Goal: Feedback & Contribution: Submit feedback/report problem

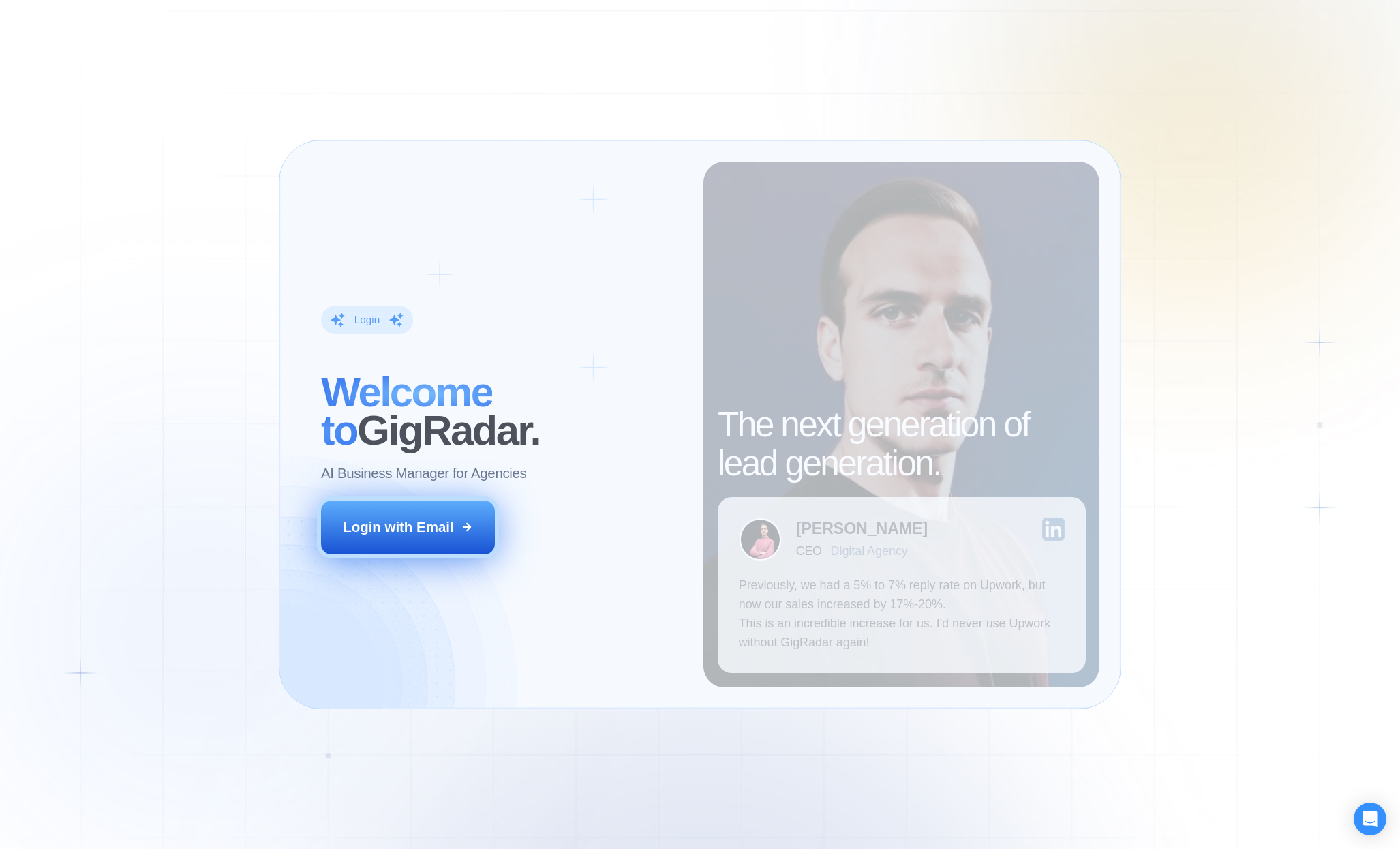
drag, startPoint x: 407, startPoint y: 525, endPoint x: 428, endPoint y: 514, distance: 23.7
click at [407, 524] on div "Login with Email" at bounding box center [398, 527] width 111 height 19
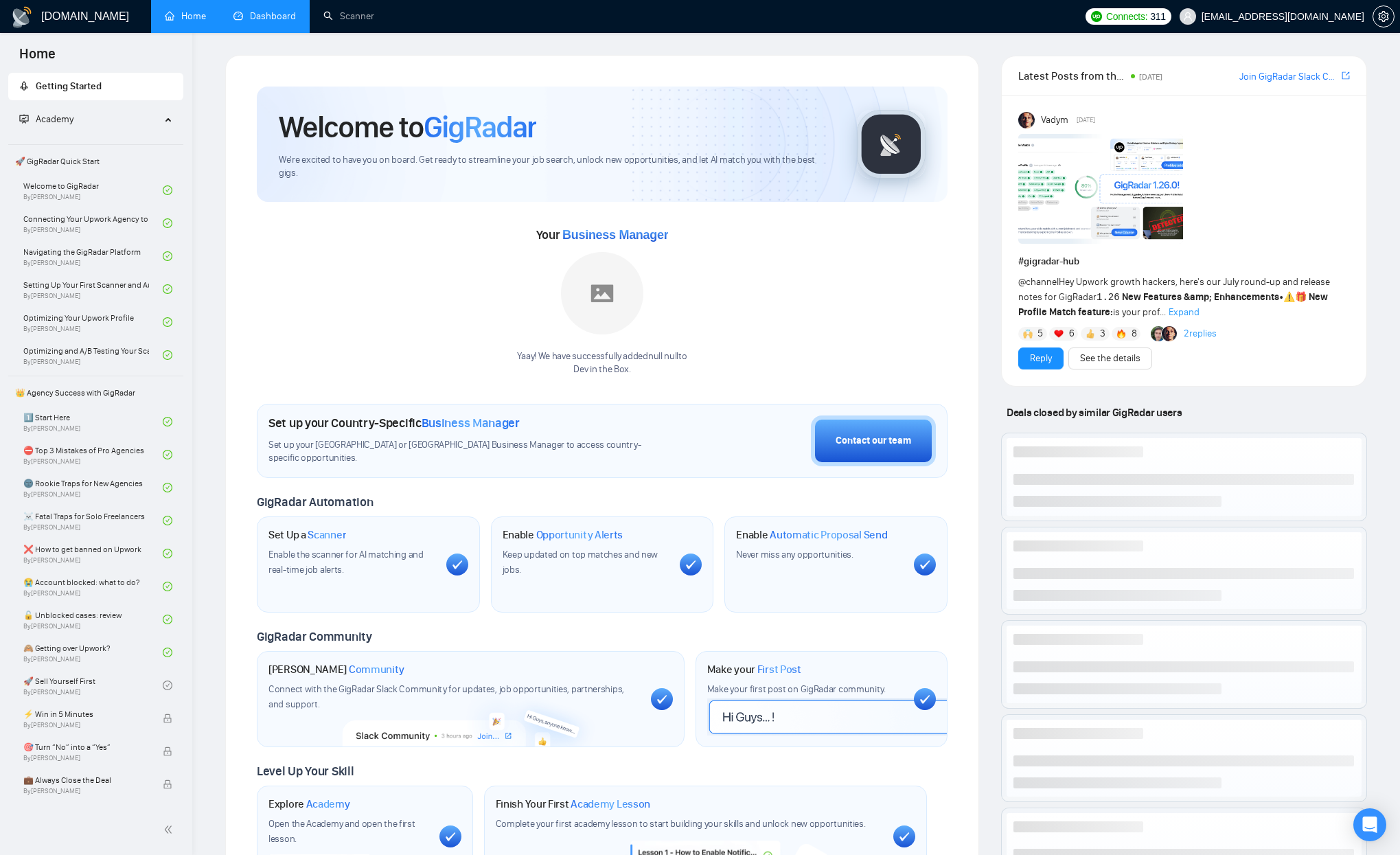
click at [268, 32] on li "Dashboard" at bounding box center [264, 16] width 90 height 33
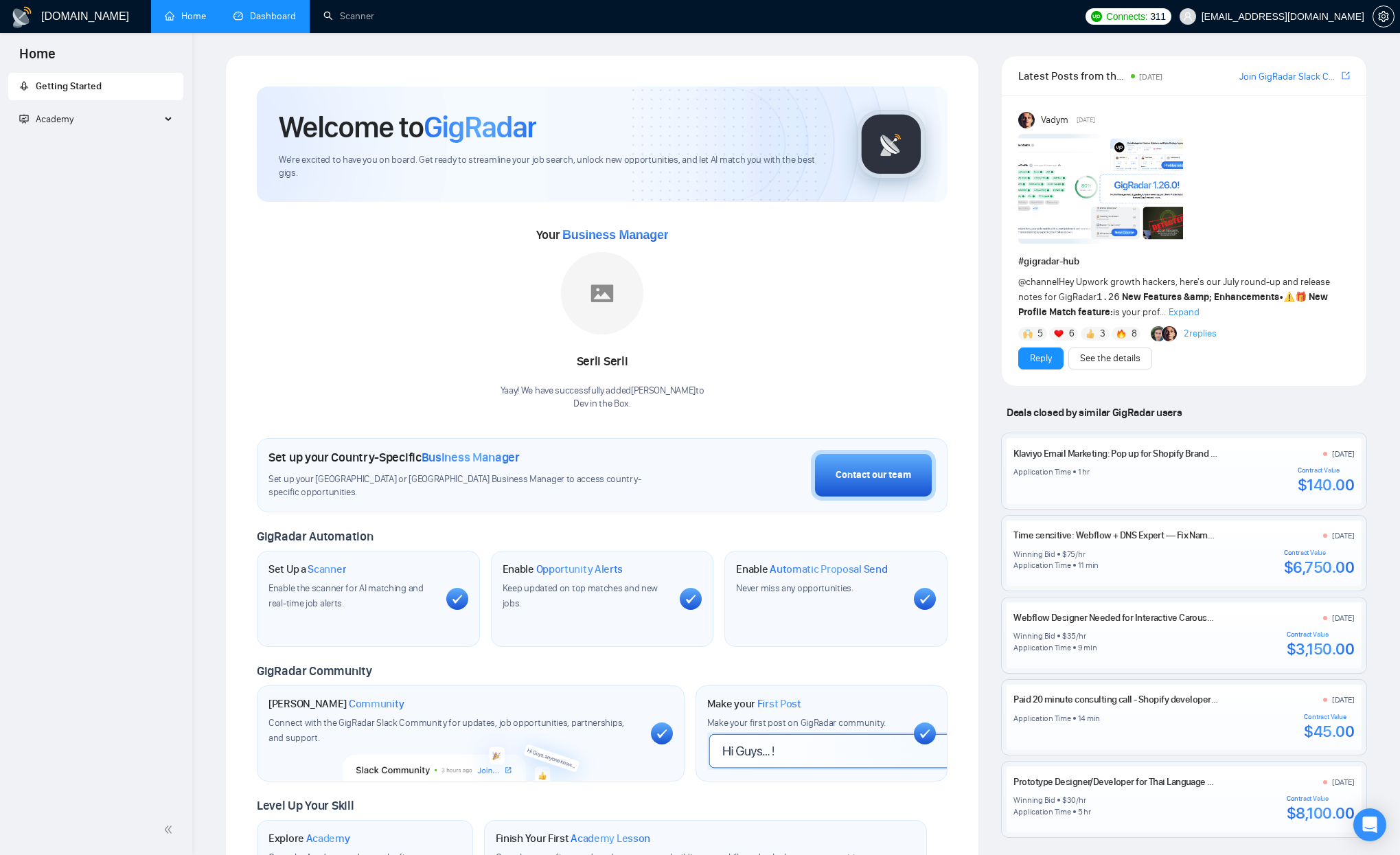
click at [268, 20] on link "Dashboard" at bounding box center [264, 16] width 62 height 11
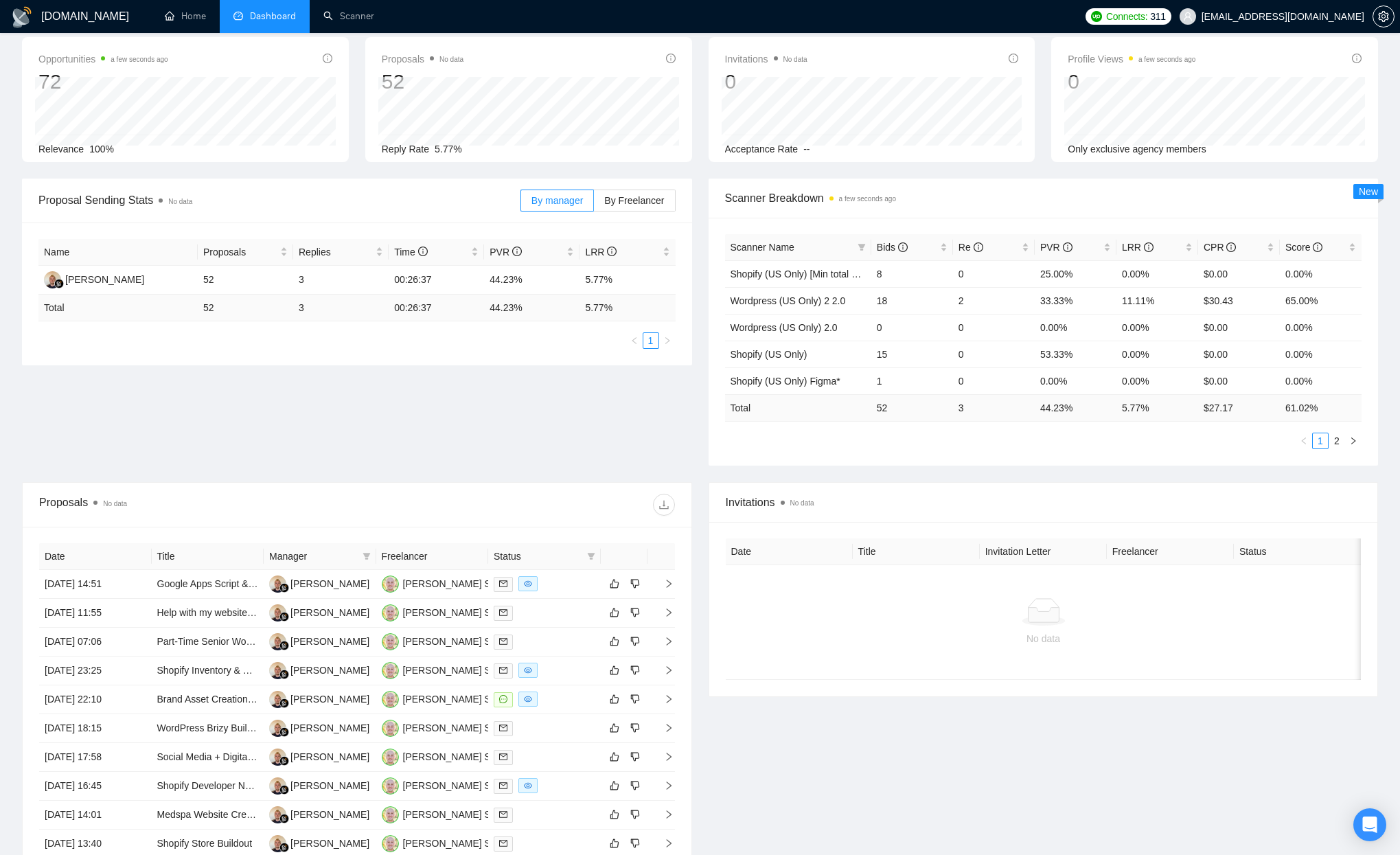
scroll to position [81, 0]
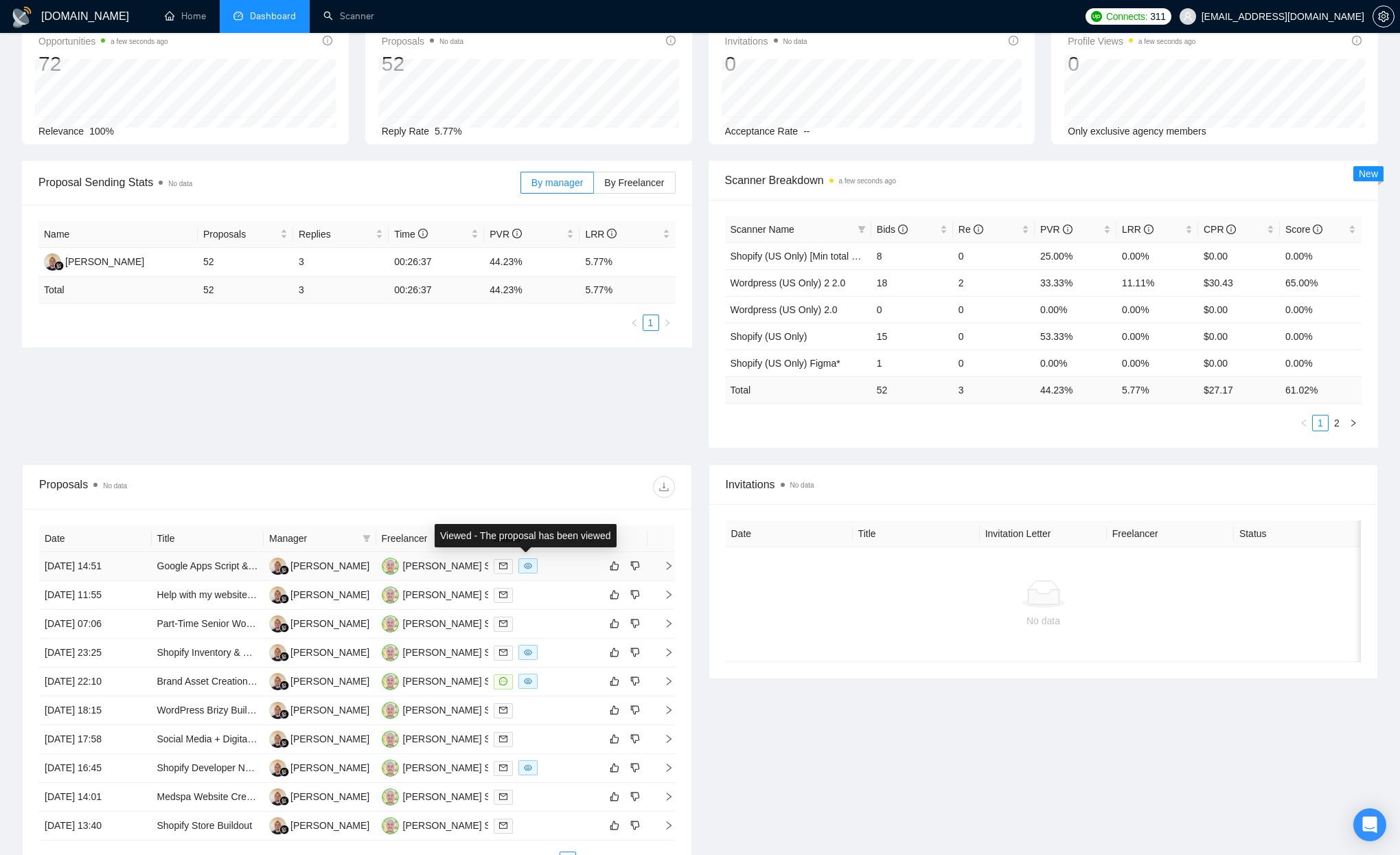
click at [528, 570] on span at bounding box center [528, 566] width 19 height 15
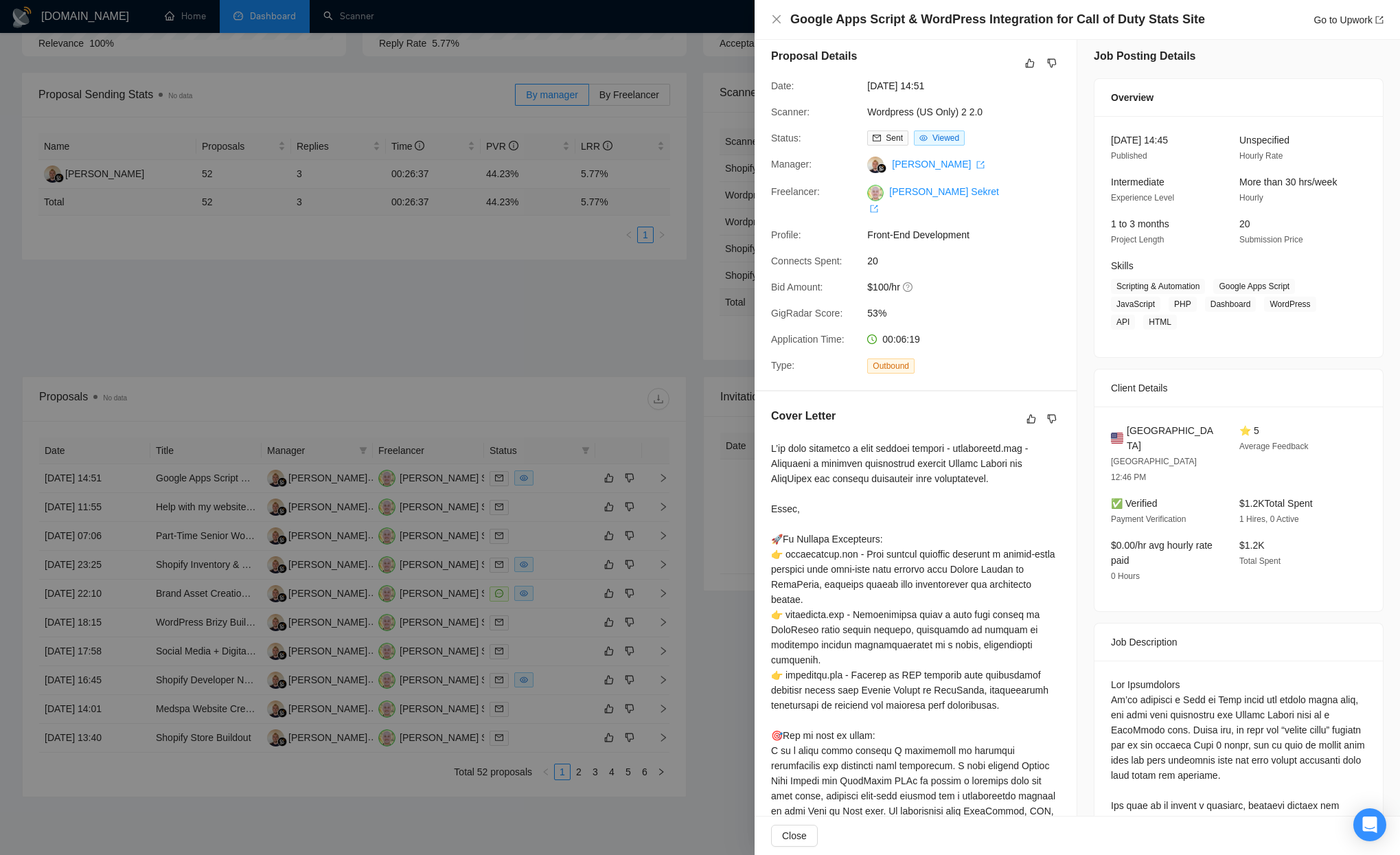
scroll to position [0, 0]
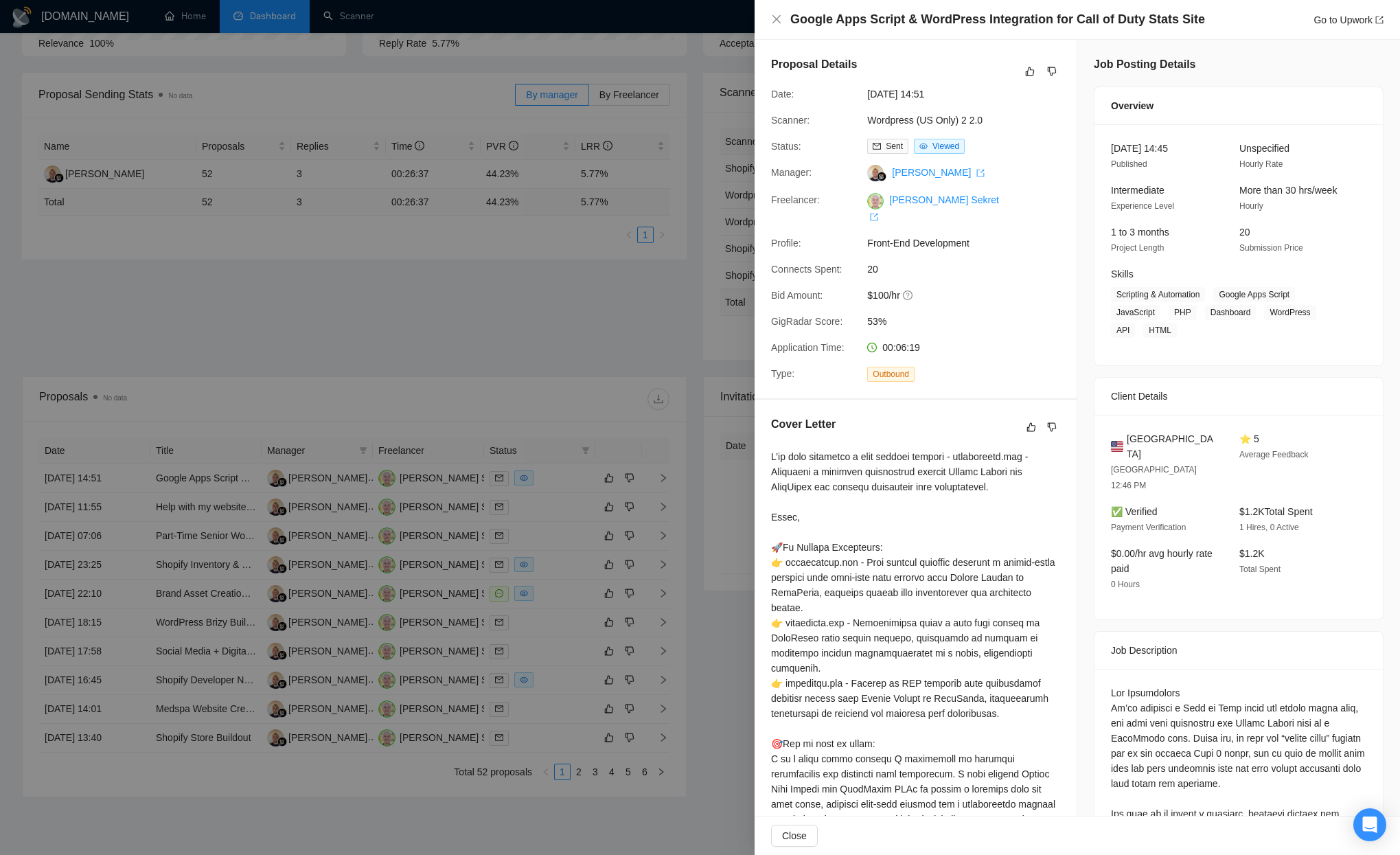
click at [597, 269] on div at bounding box center [700, 428] width 1400 height 855
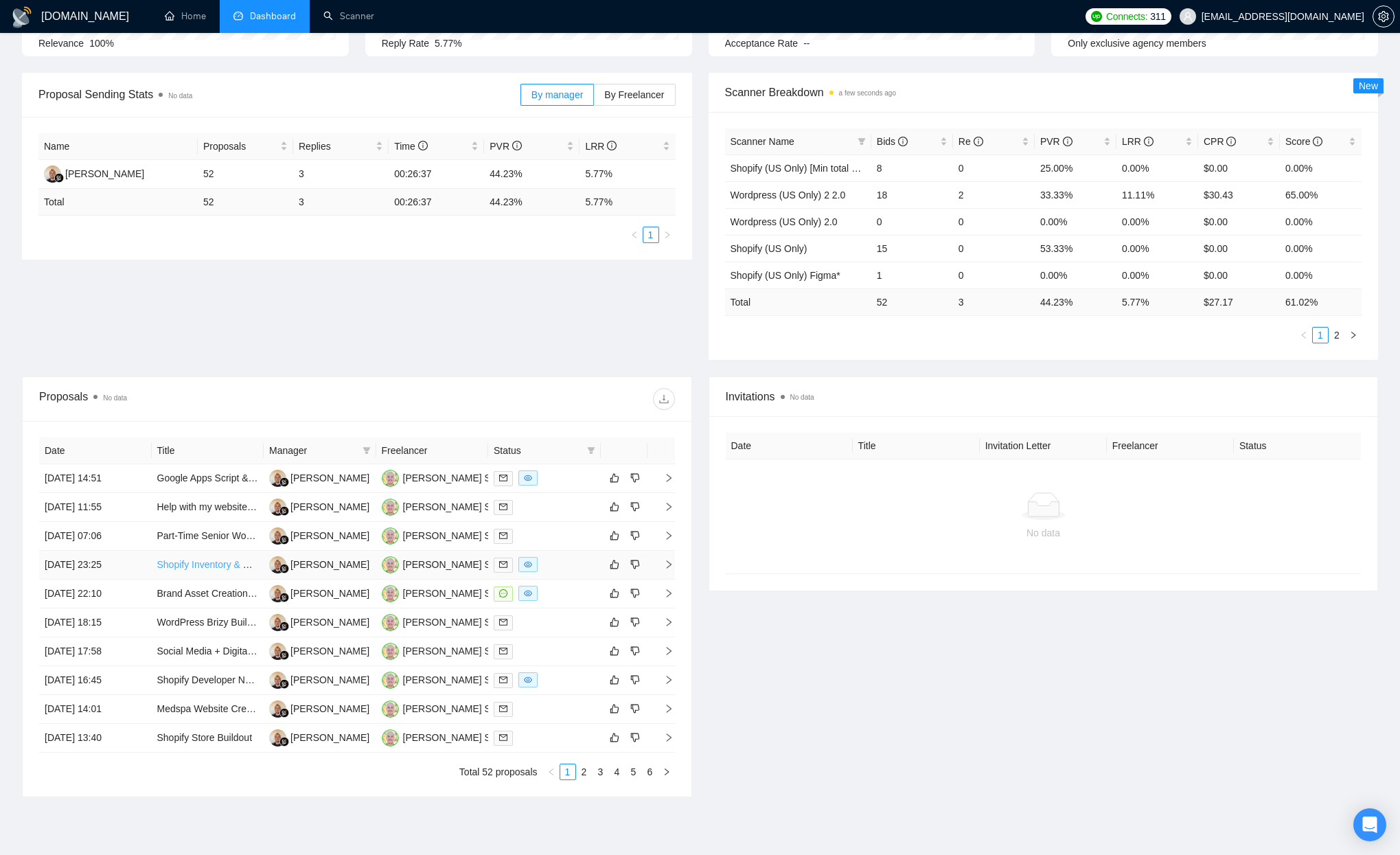
click at [183, 564] on link "Shopify Inventory & Product Data Manager" at bounding box center [249, 564] width 183 height 11
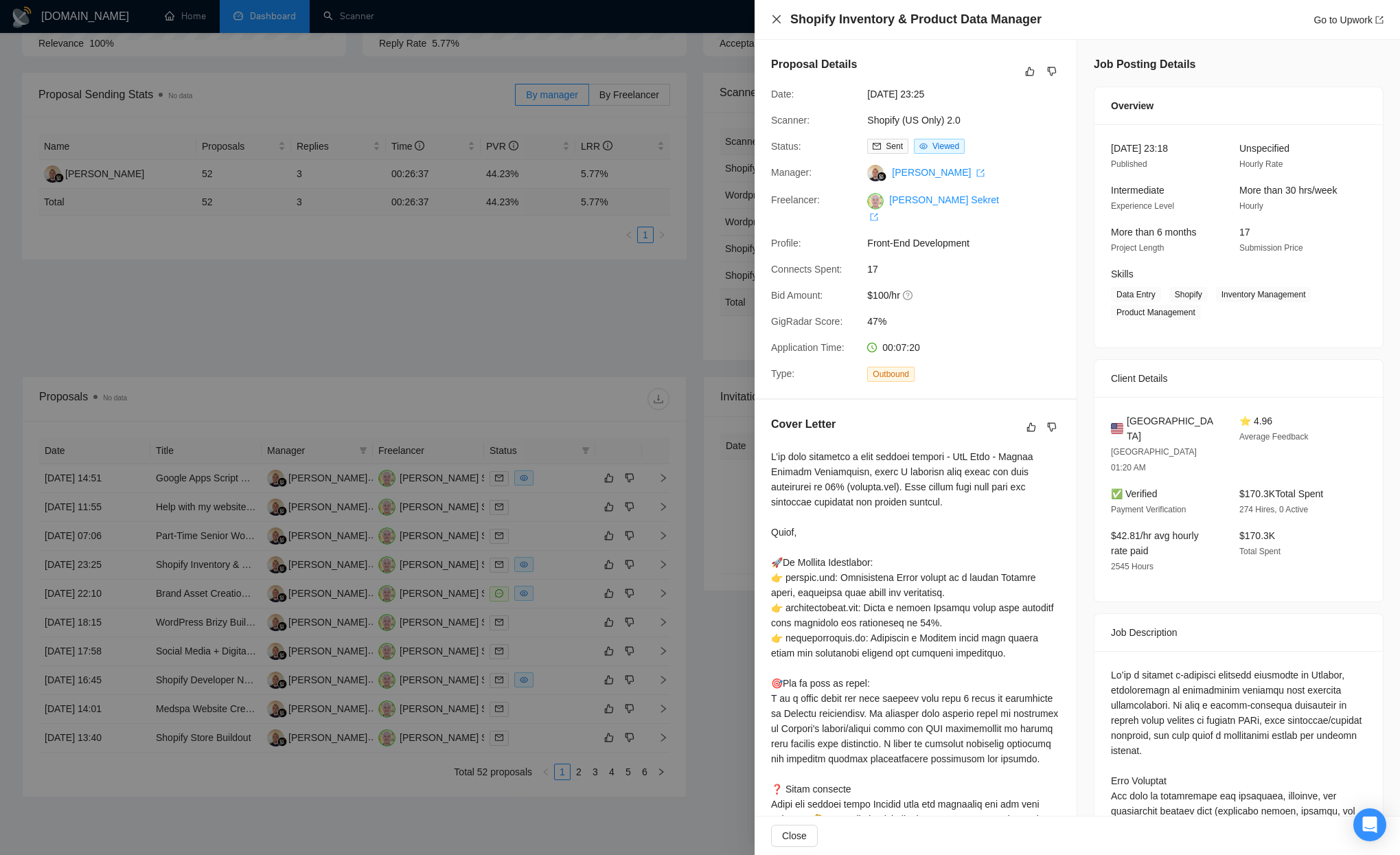
click at [774, 19] on icon "close" at bounding box center [777, 19] width 11 height 11
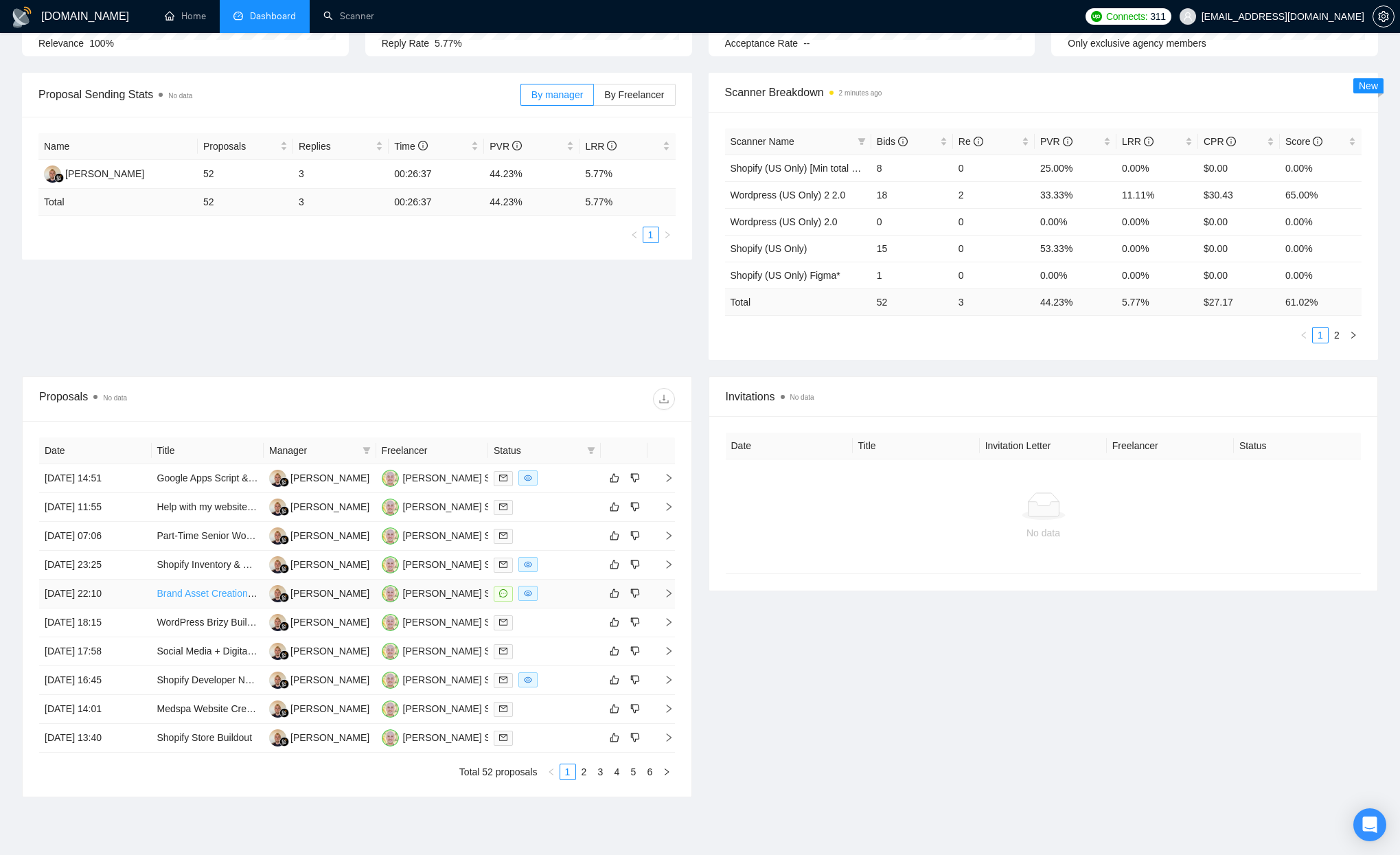
click at [176, 591] on link "Brand Asset Creation & Shopify Site Management" at bounding box center [264, 593] width 213 height 11
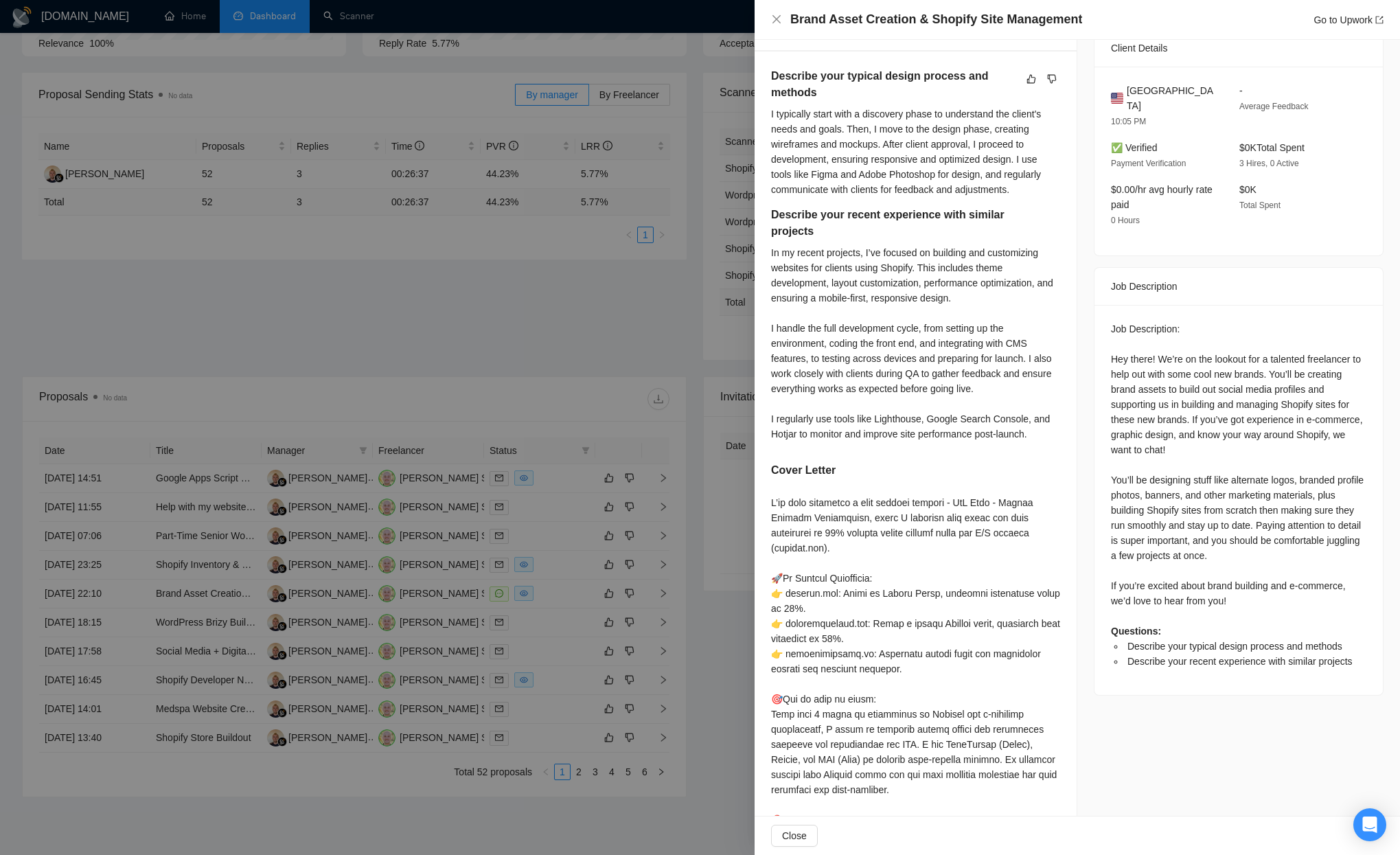
scroll to position [533, 0]
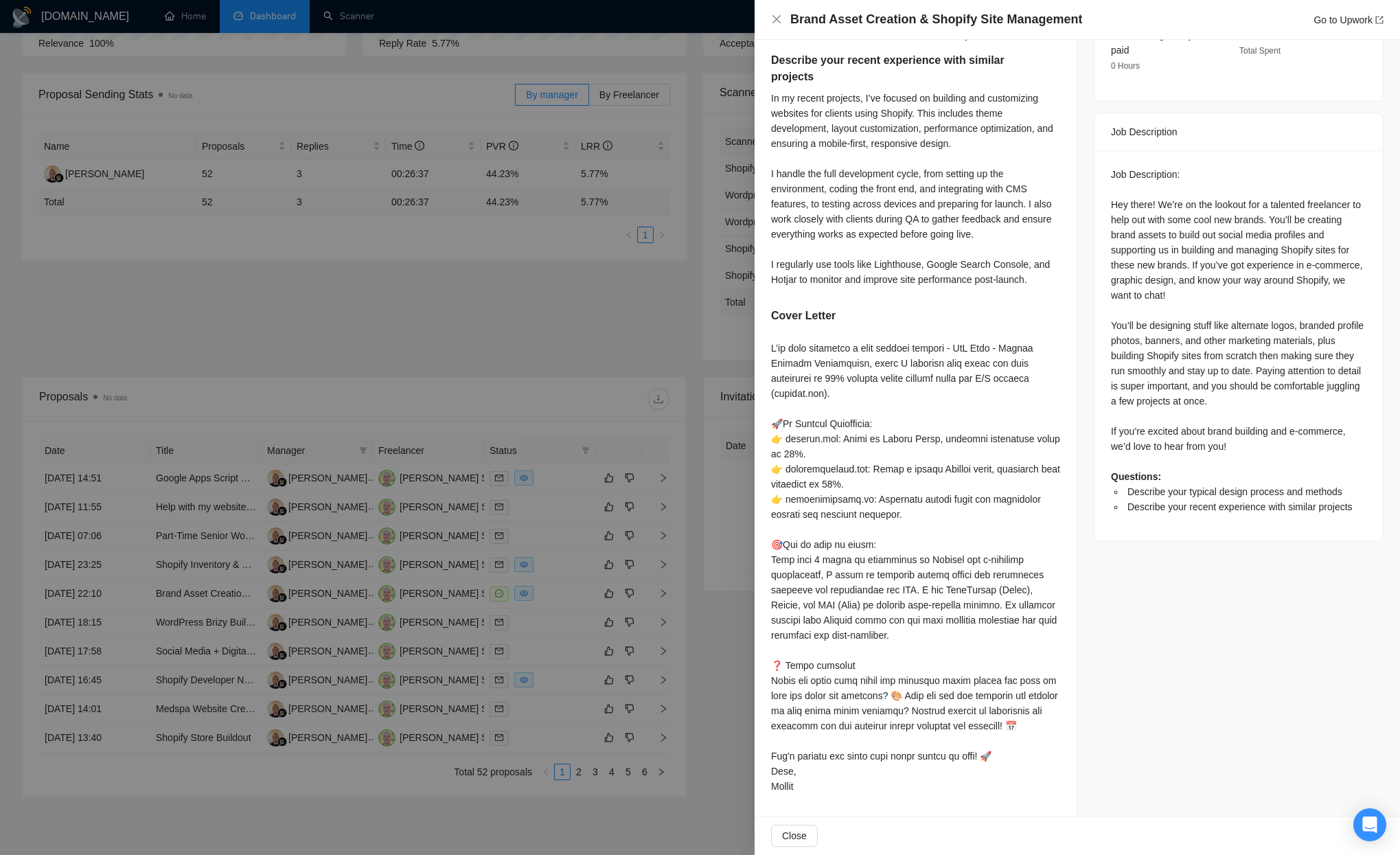
click at [568, 360] on div at bounding box center [700, 428] width 1400 height 855
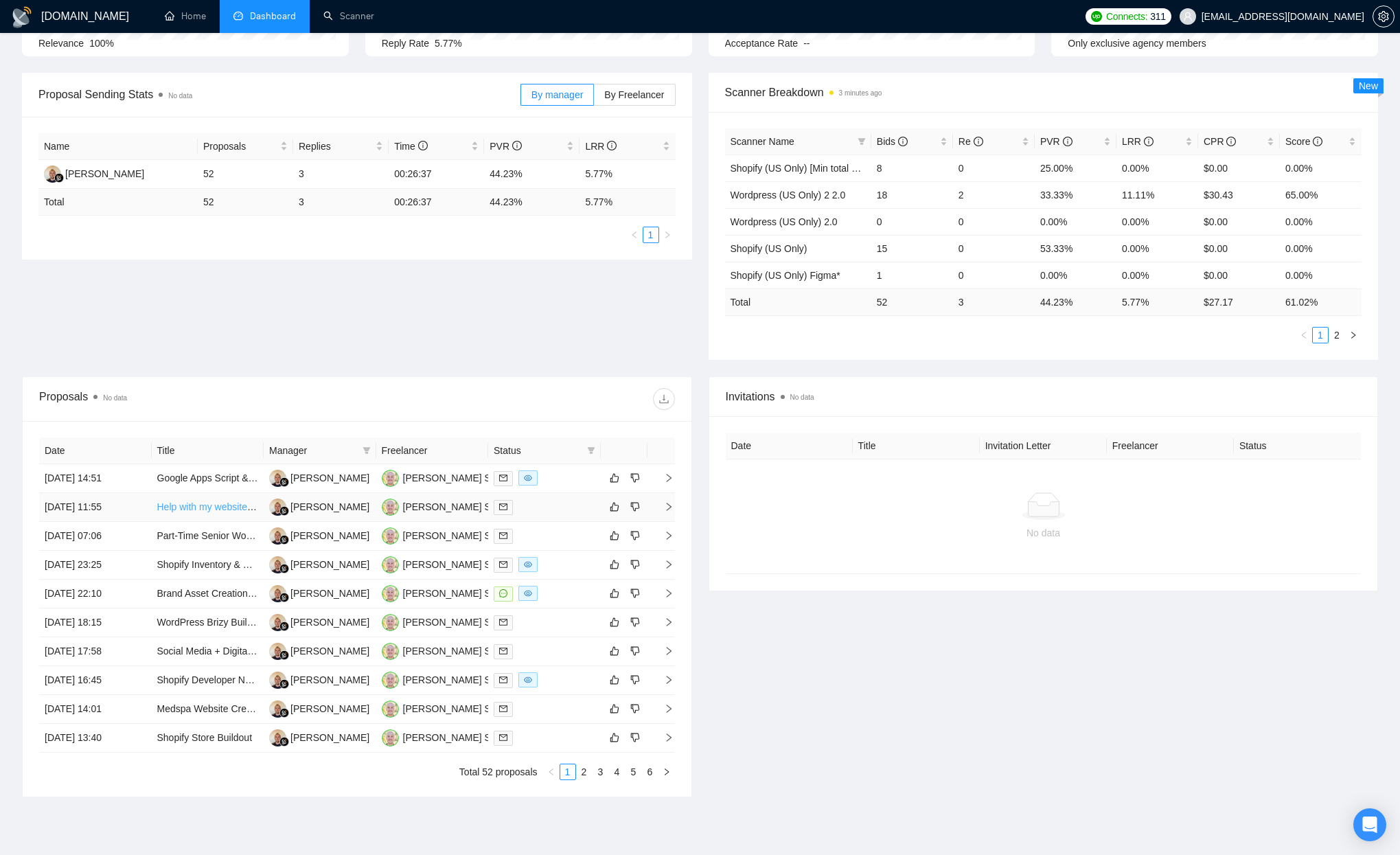
click at [162, 507] on link "Help with my website, shopify, ecommerse, shipping, inventory" at bounding box center [291, 507] width 267 height 11
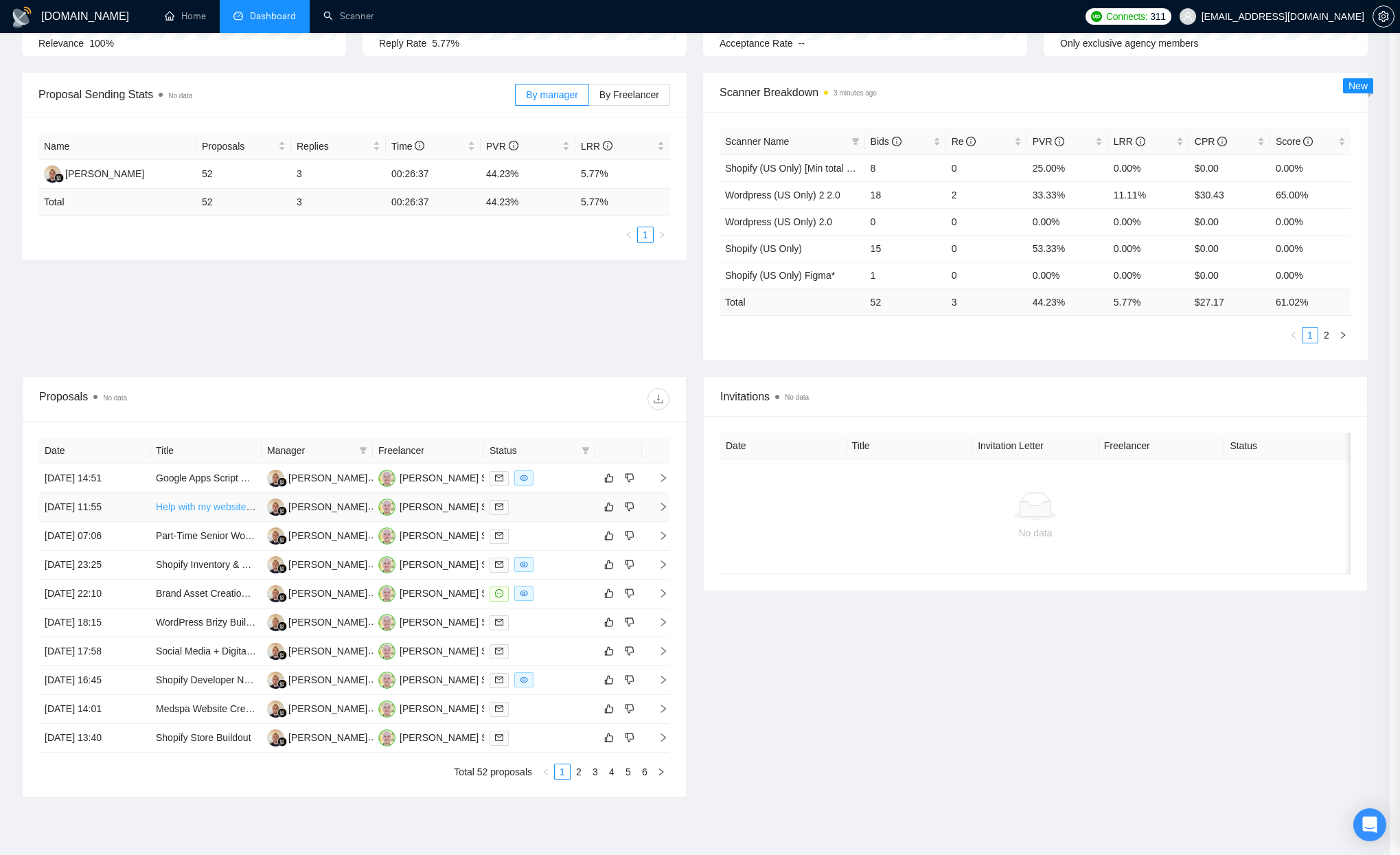
scroll to position [214, 0]
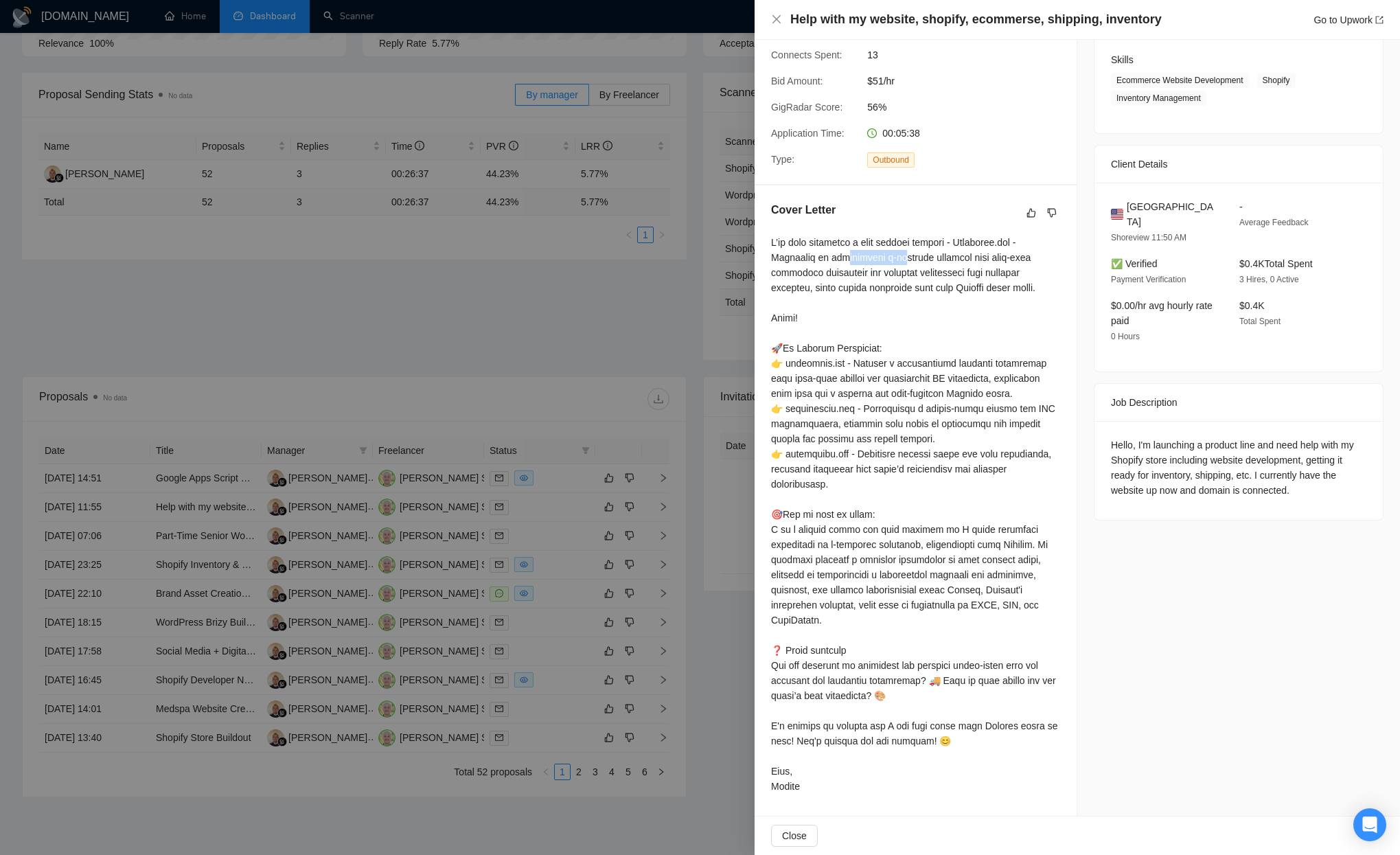
drag, startPoint x: 962, startPoint y: 225, endPoint x: 1031, endPoint y: 225, distance: 69.0
click at [1031, 235] on div at bounding box center [916, 514] width 289 height 558
copy div "eractive e-co"
click at [605, 369] on div at bounding box center [700, 428] width 1400 height 855
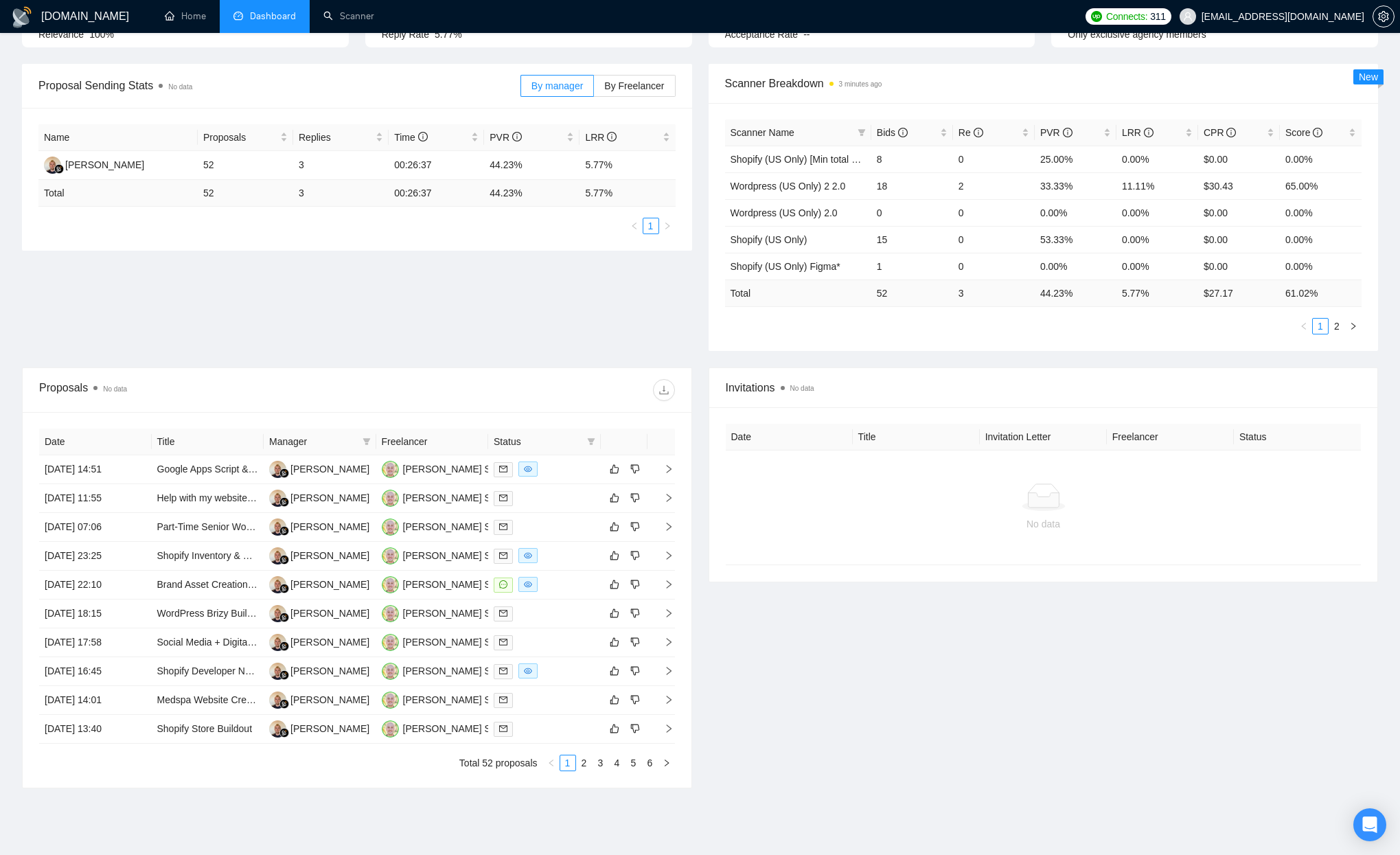
scroll to position [0, 0]
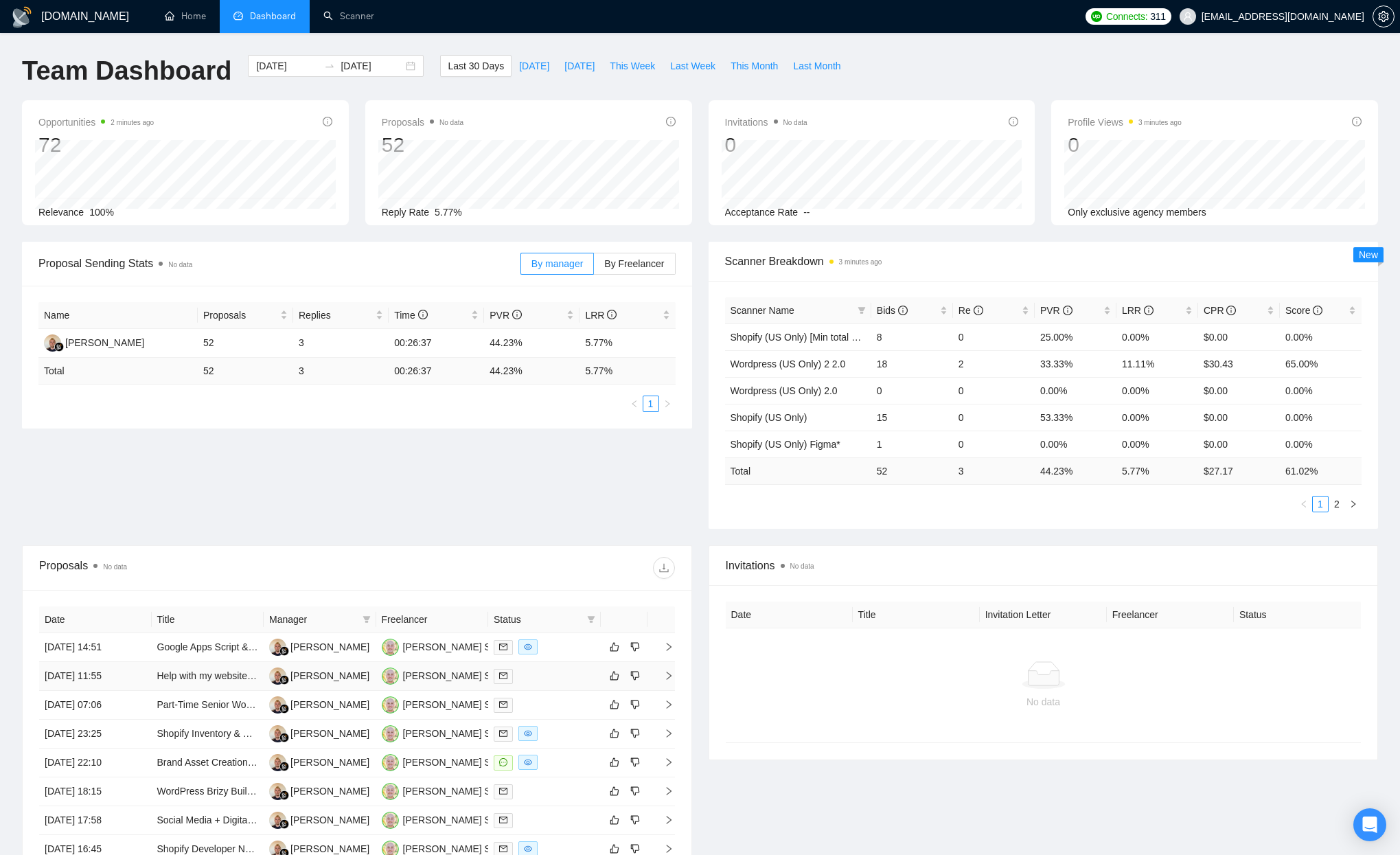
click at [557, 683] on div at bounding box center [545, 676] width 102 height 16
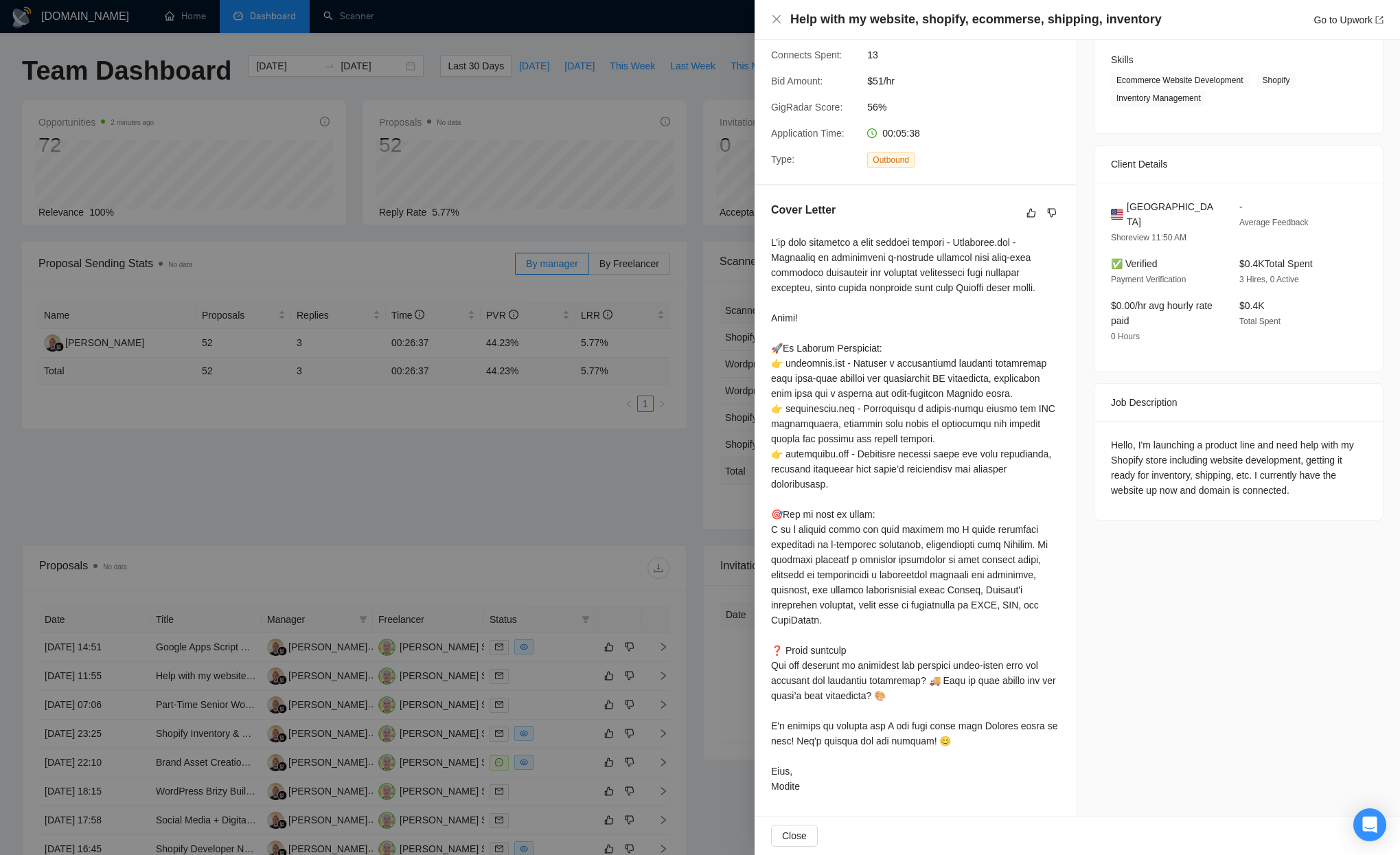
click at [559, 562] on div at bounding box center [700, 428] width 1400 height 855
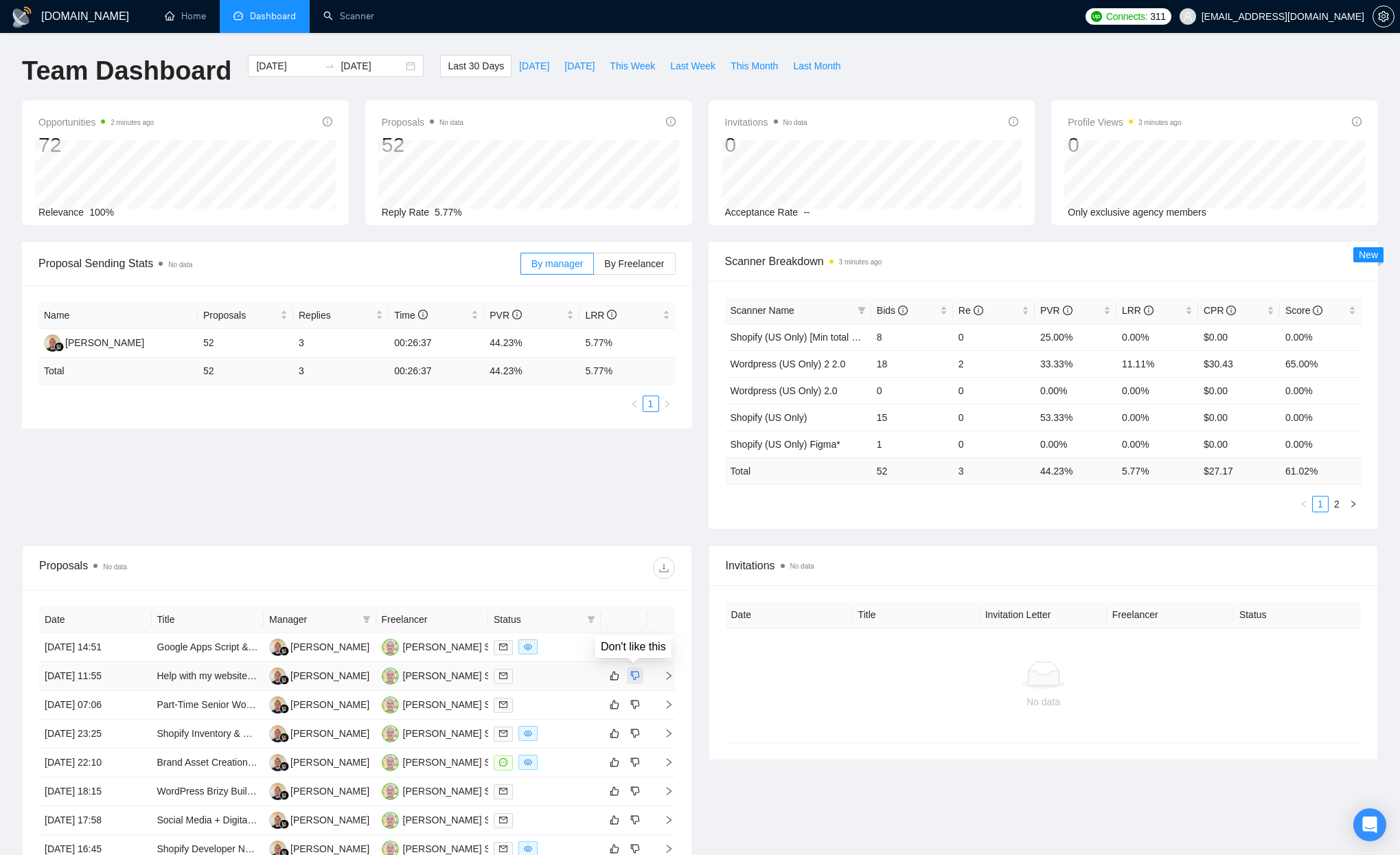
click at [635, 675] on icon "dislike" at bounding box center [635, 676] width 10 height 11
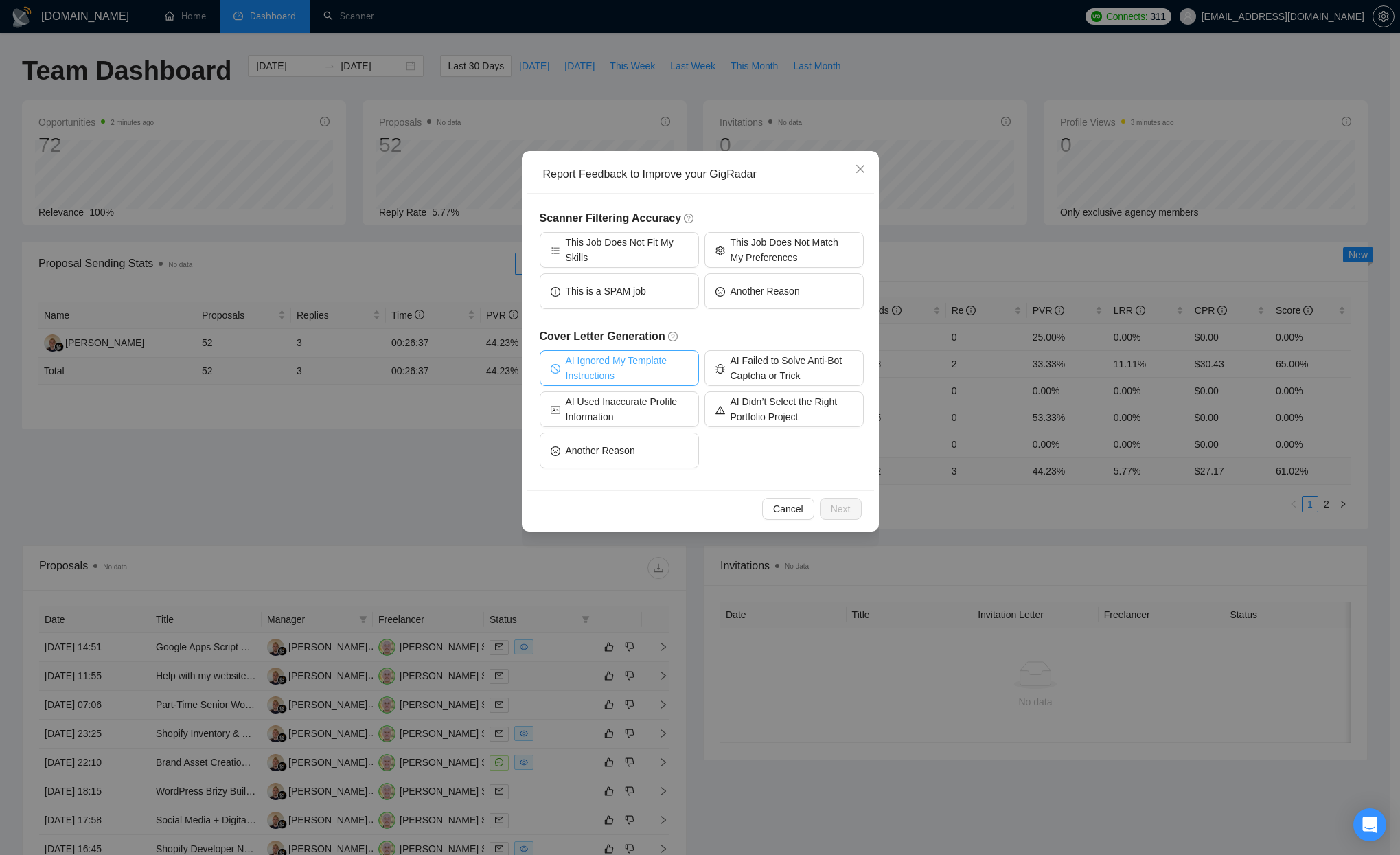
click at [626, 366] on span "AI Ignored My Template Instructions" at bounding box center [626, 368] width 122 height 30
click at [738, 412] on span "AI Didn’t Select the Right Portfolio Project" at bounding box center [791, 409] width 122 height 30
click at [858, 513] on button "Next" at bounding box center [841, 508] width 42 height 22
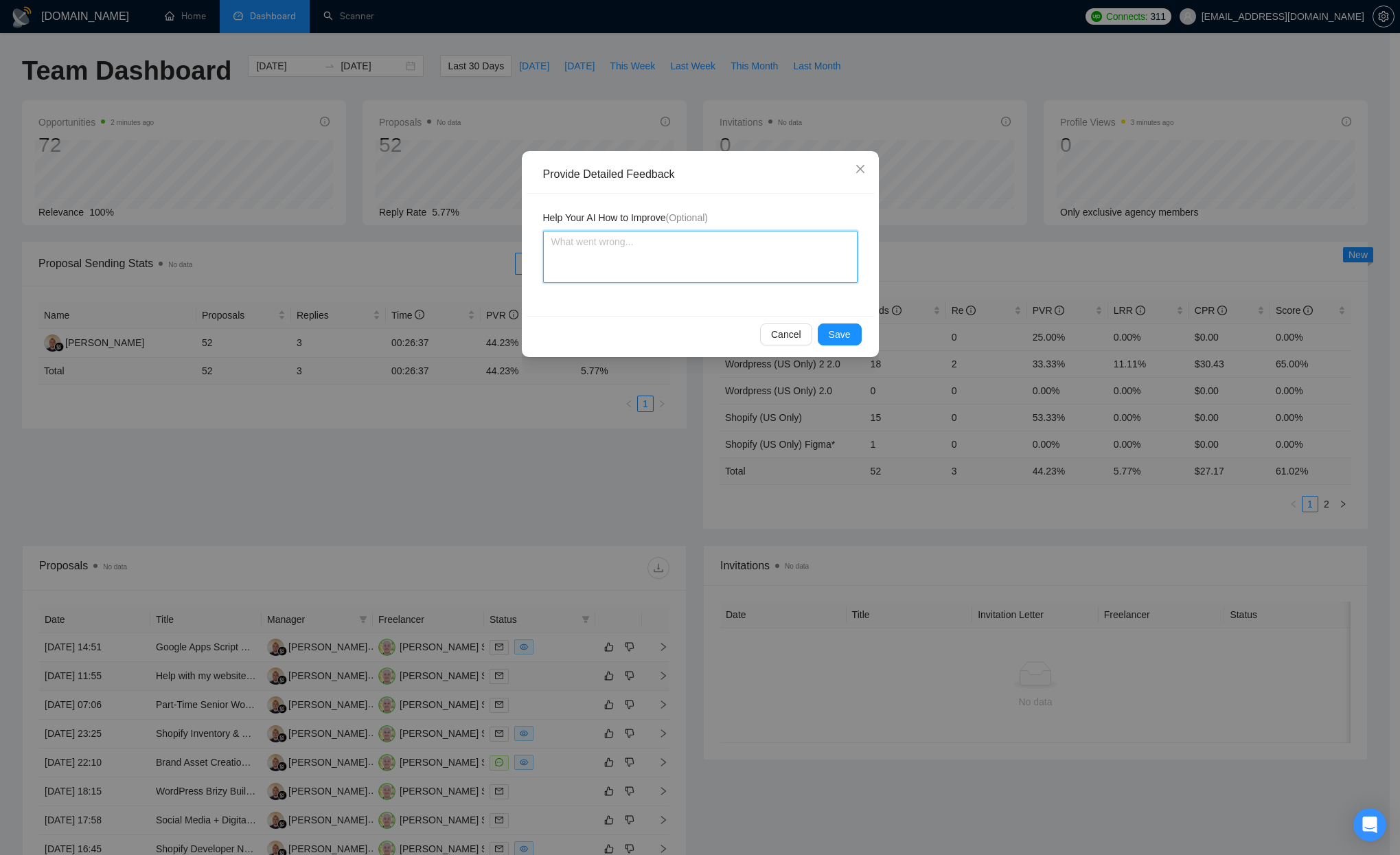
click at [632, 267] on textarea at bounding box center [700, 256] width 314 height 53
type textarea "Y"
type textarea "Yo"
type textarea "You"
type textarea "U"
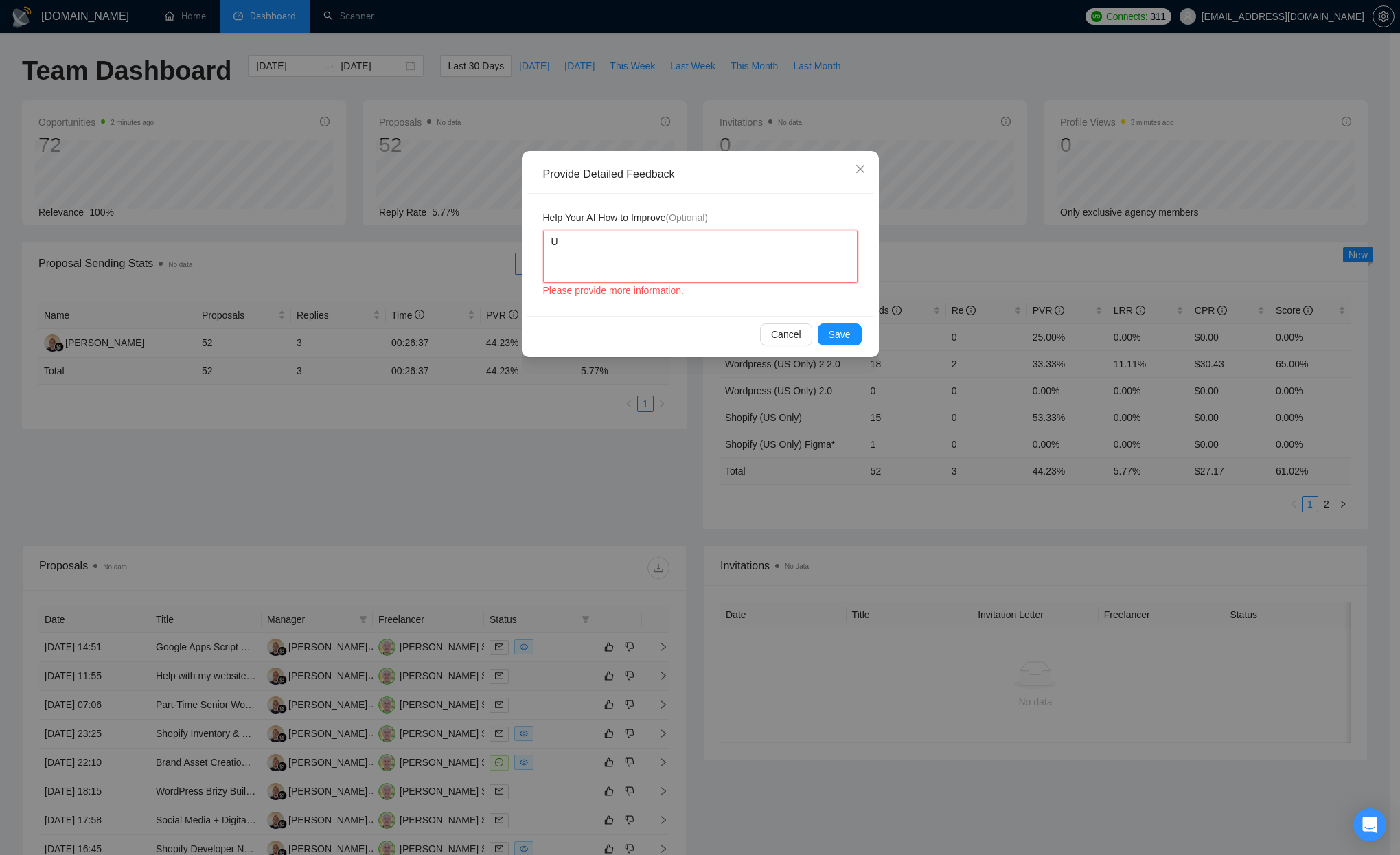
type textarea "Us"
type textarea "Use"
type textarea "Use m"
type textarea "Use my"
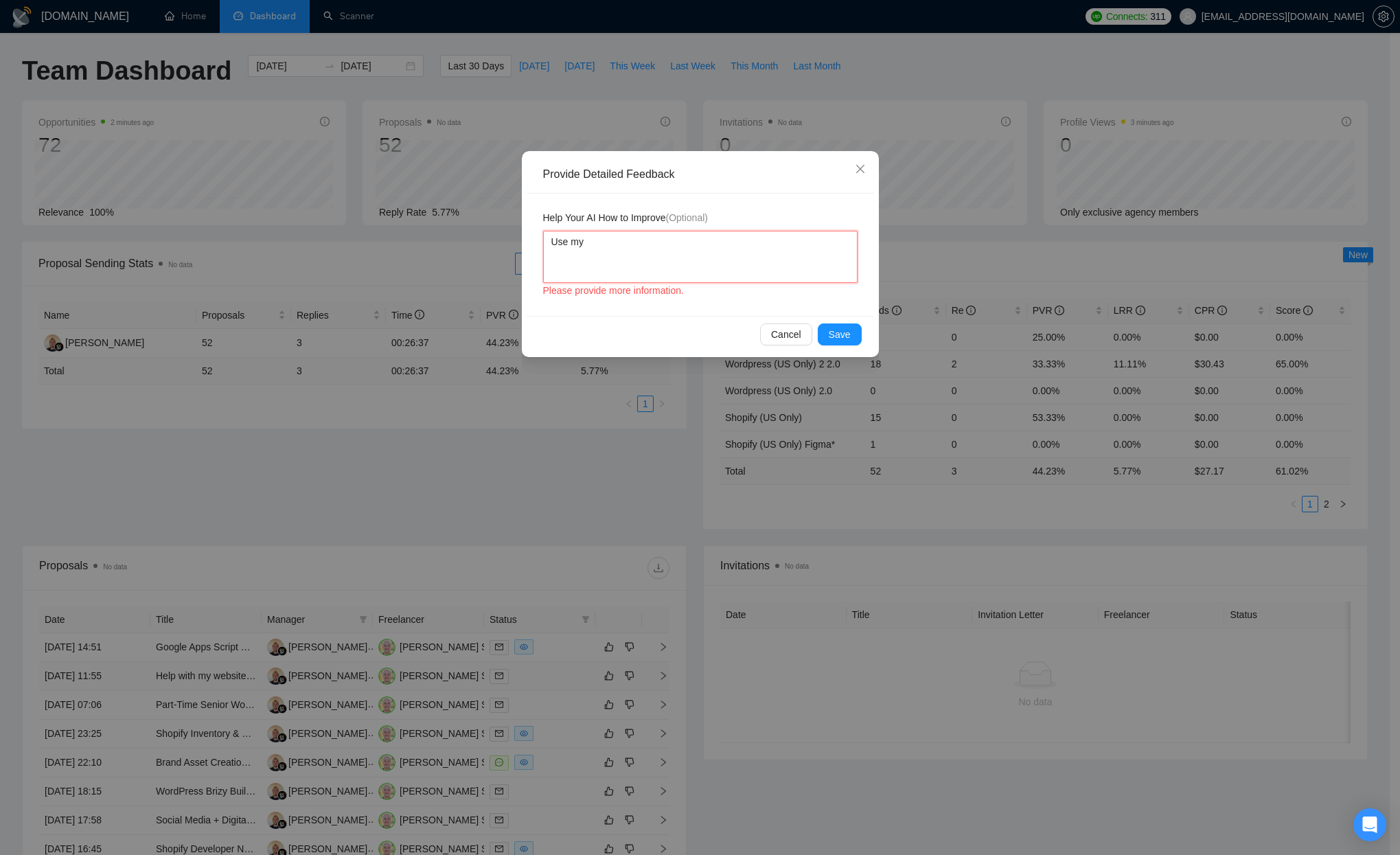
type textarea "Use my"
type textarea "Use my p"
type textarea "Use my pro"
type textarea "Use my profo"
type textarea "Use my profor"
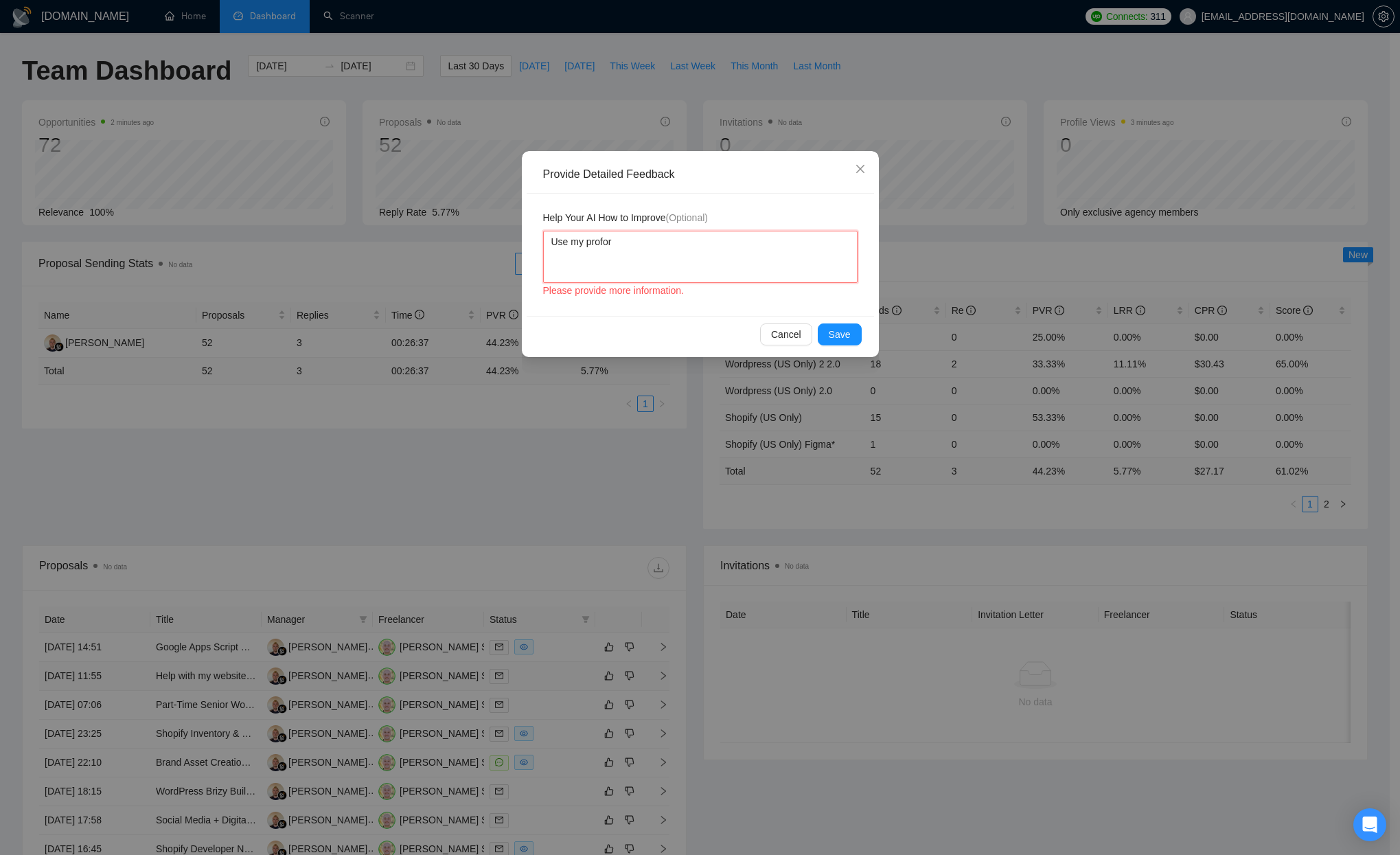
type textarea "Use my proforl"
type textarea "Use my proforli"
type textarea "Use my proforlio"
type textarea "Use my proforlio p"
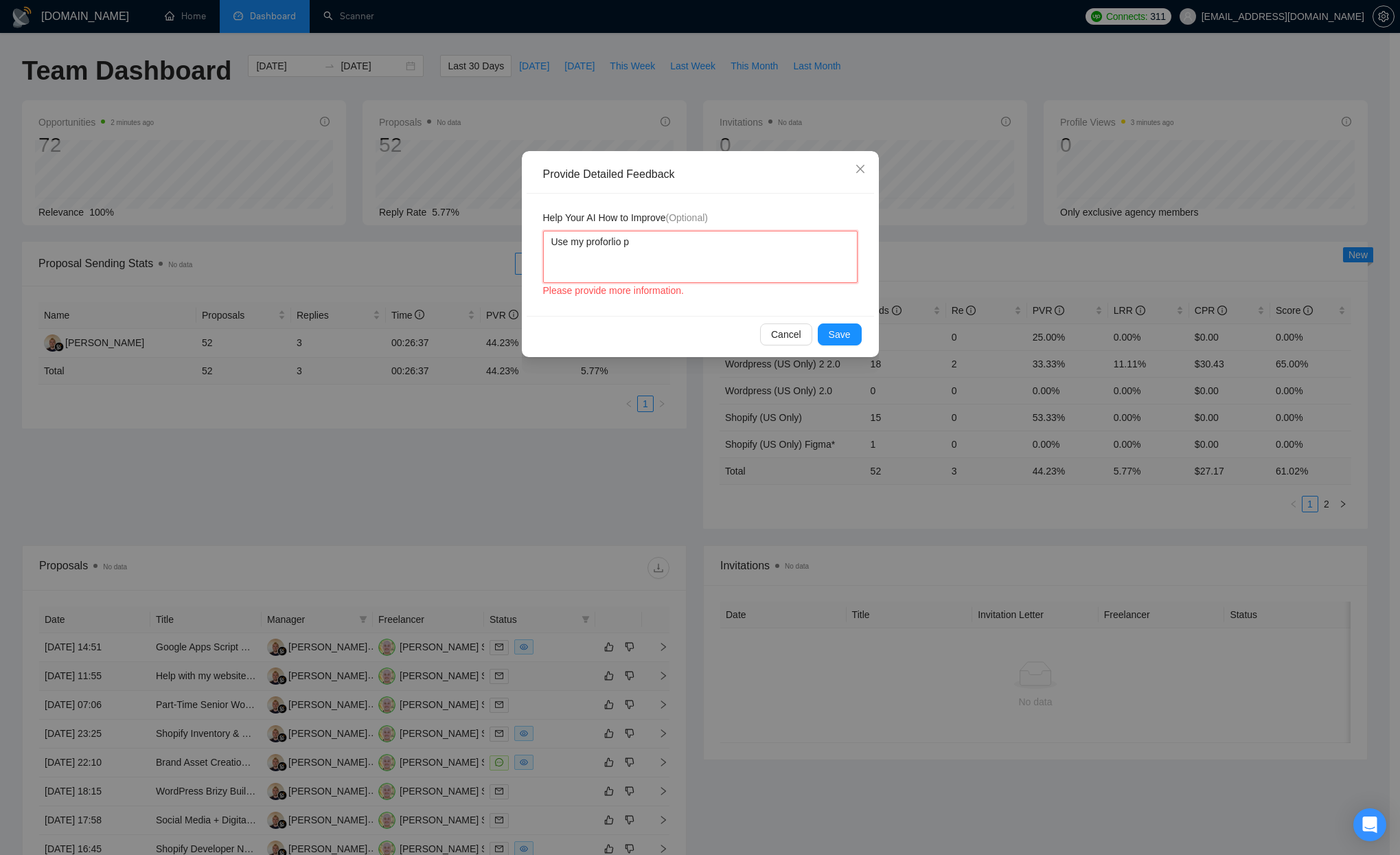
type textarea "Use my proforlio pr"
type textarea "Use my proforlio pro"
type textarea "U"
type textarea "Us"
type textarea "Use"
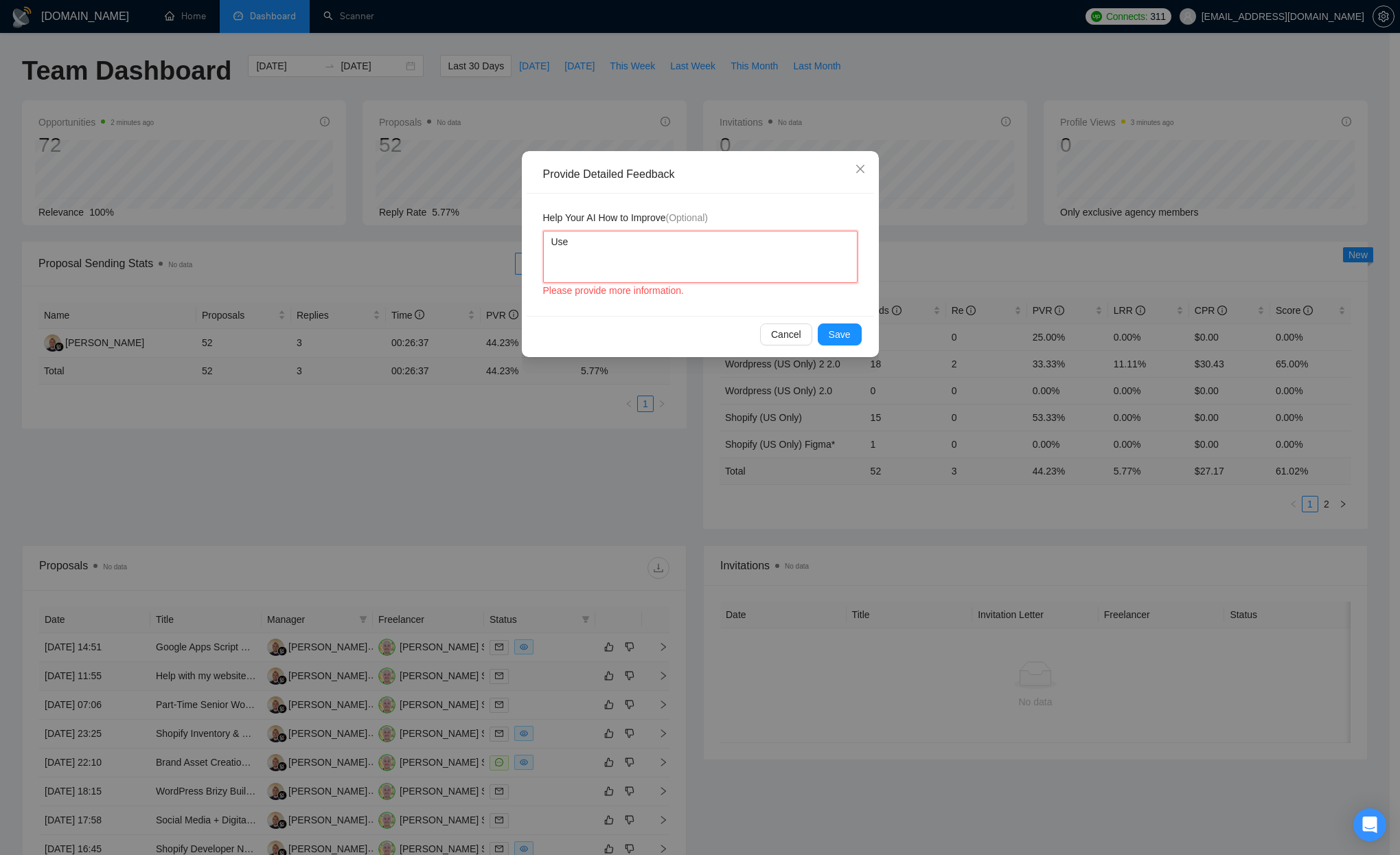
type textarea "Use"
type textarea "Use m"
type textarea "Use my"
type textarea "Use my p"
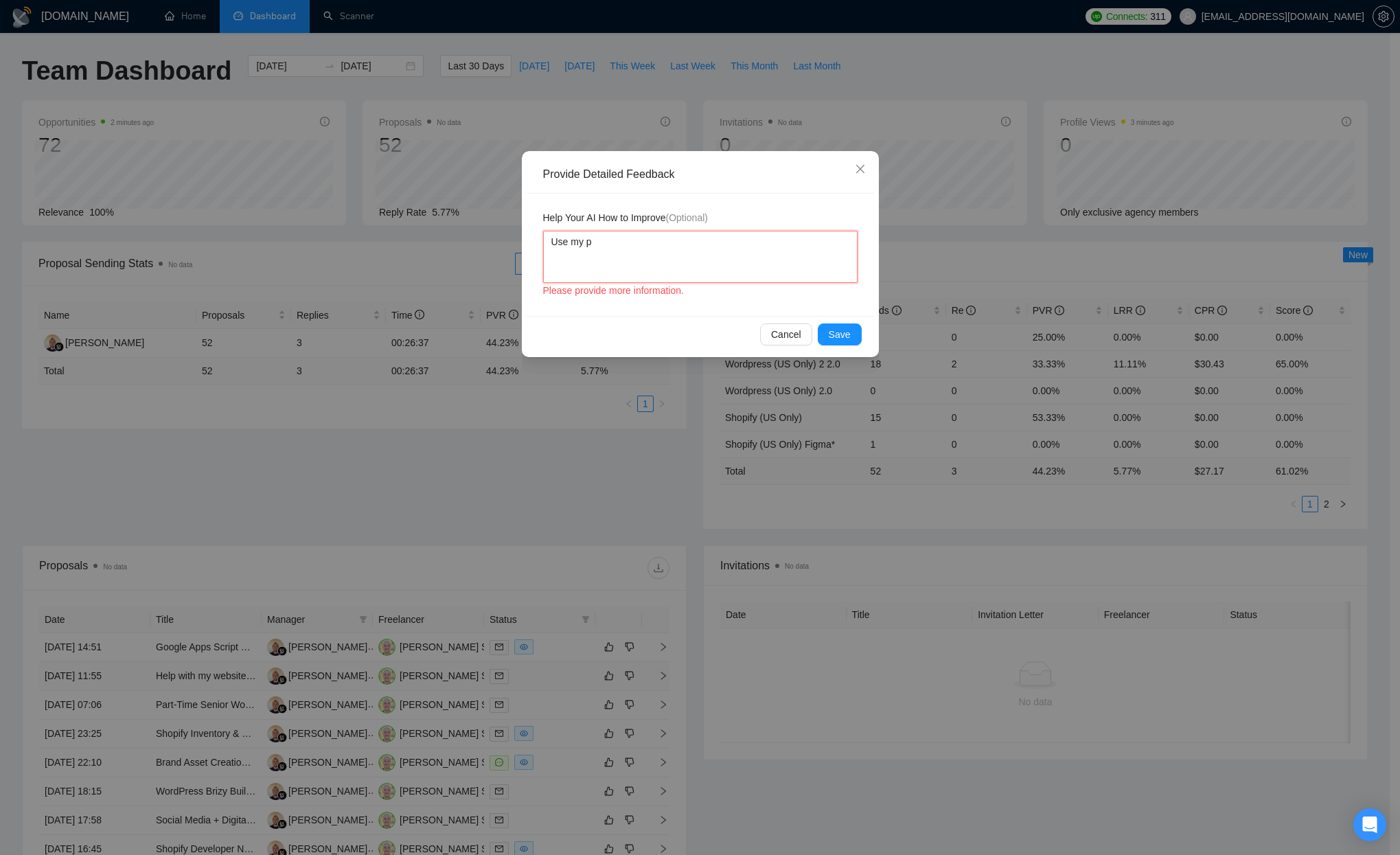
type textarea "Use my po"
type textarea "Use my por"
type textarea "Use my port"
type textarea "Use my portf"
type textarea "Use my portfo"
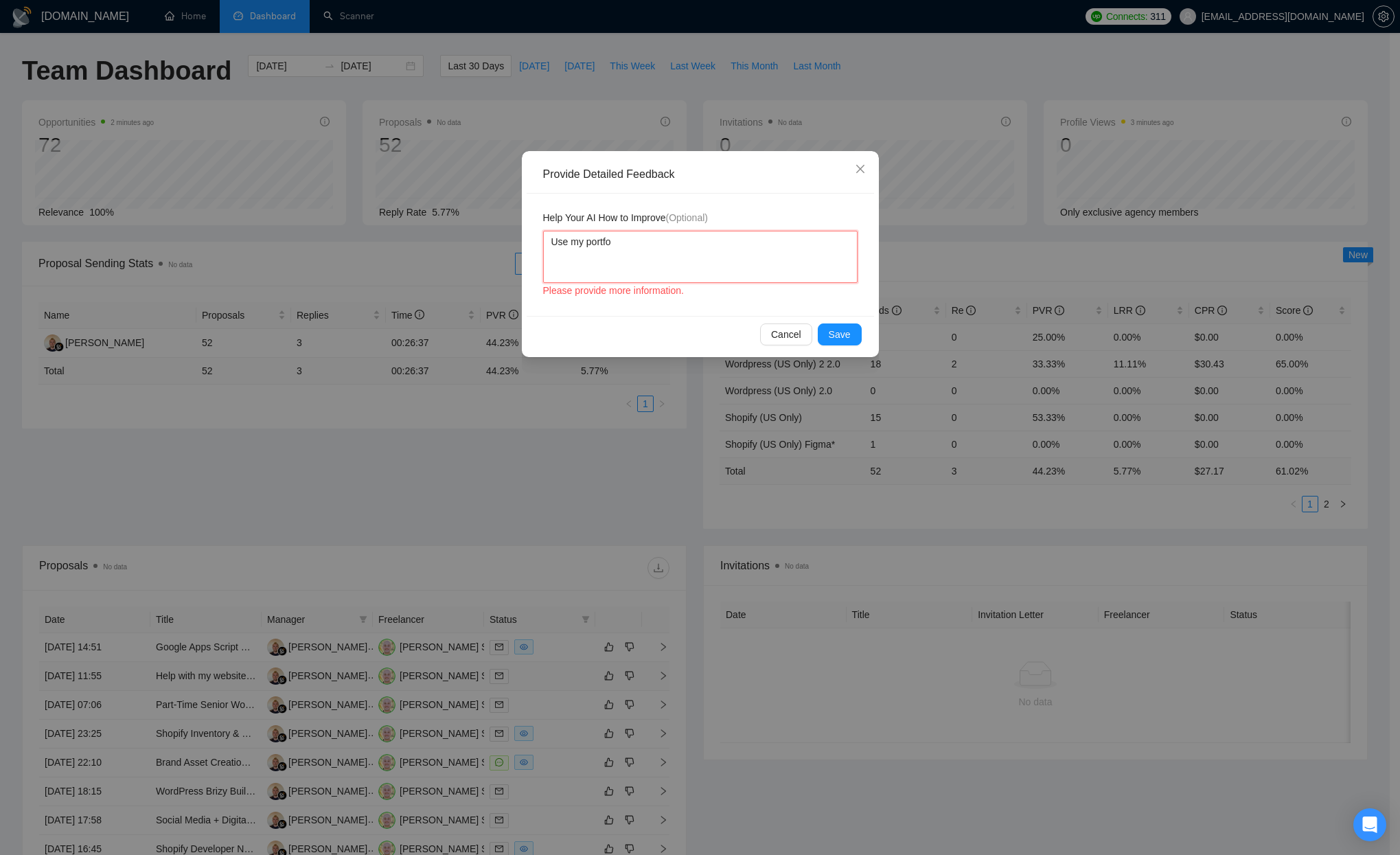
type textarea "Use my portfol"
type textarea "Use my portfoli"
type textarea "Use my portfolio"
type textarea "Use my portfolio p"
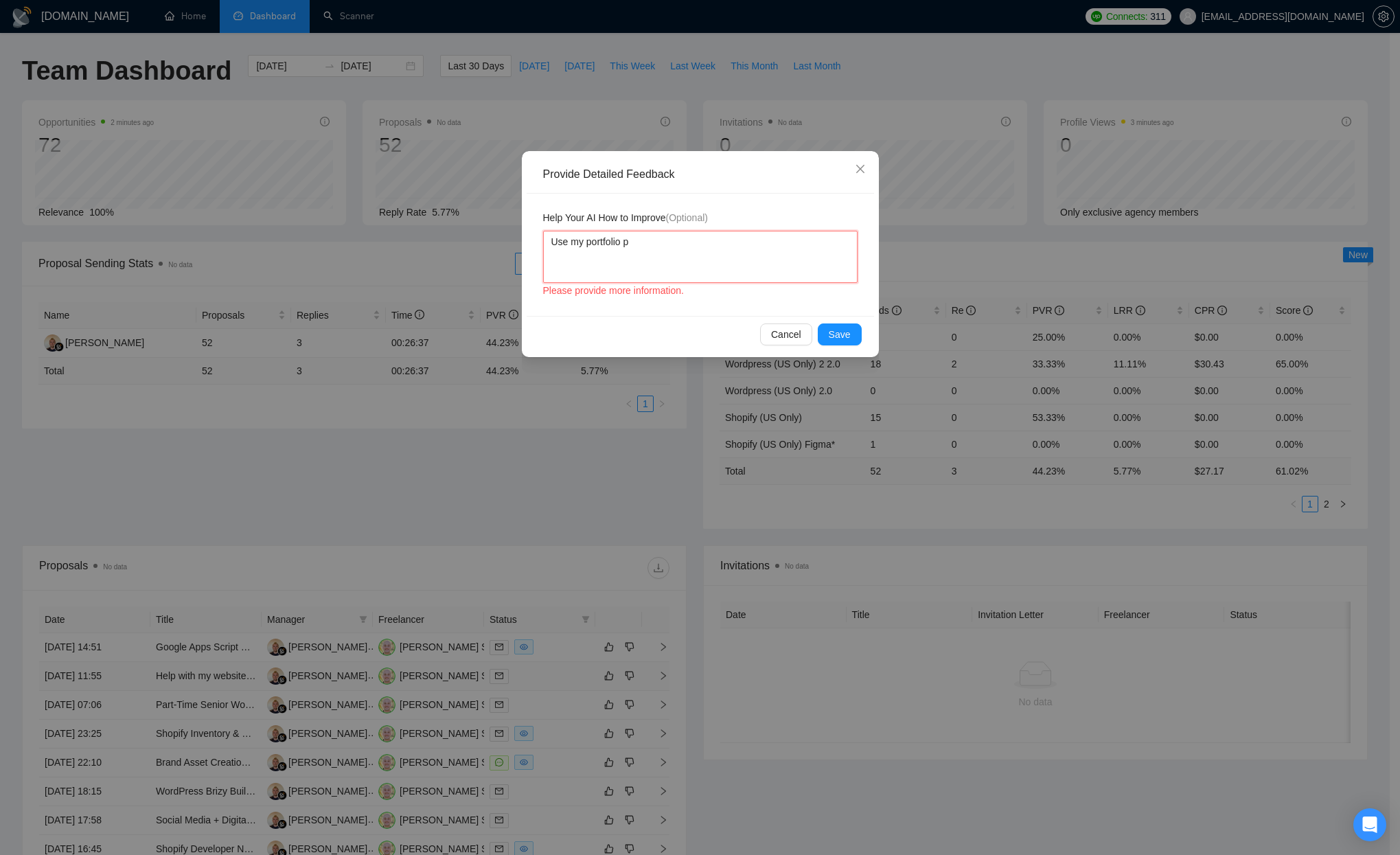
type textarea "Use my portfolio pr"
type textarea "Use my portfolio pro"
type textarea "Use my portfolio proj"
type textarea "Use my portfolio proje"
type textarea "Use my portfolio projec"
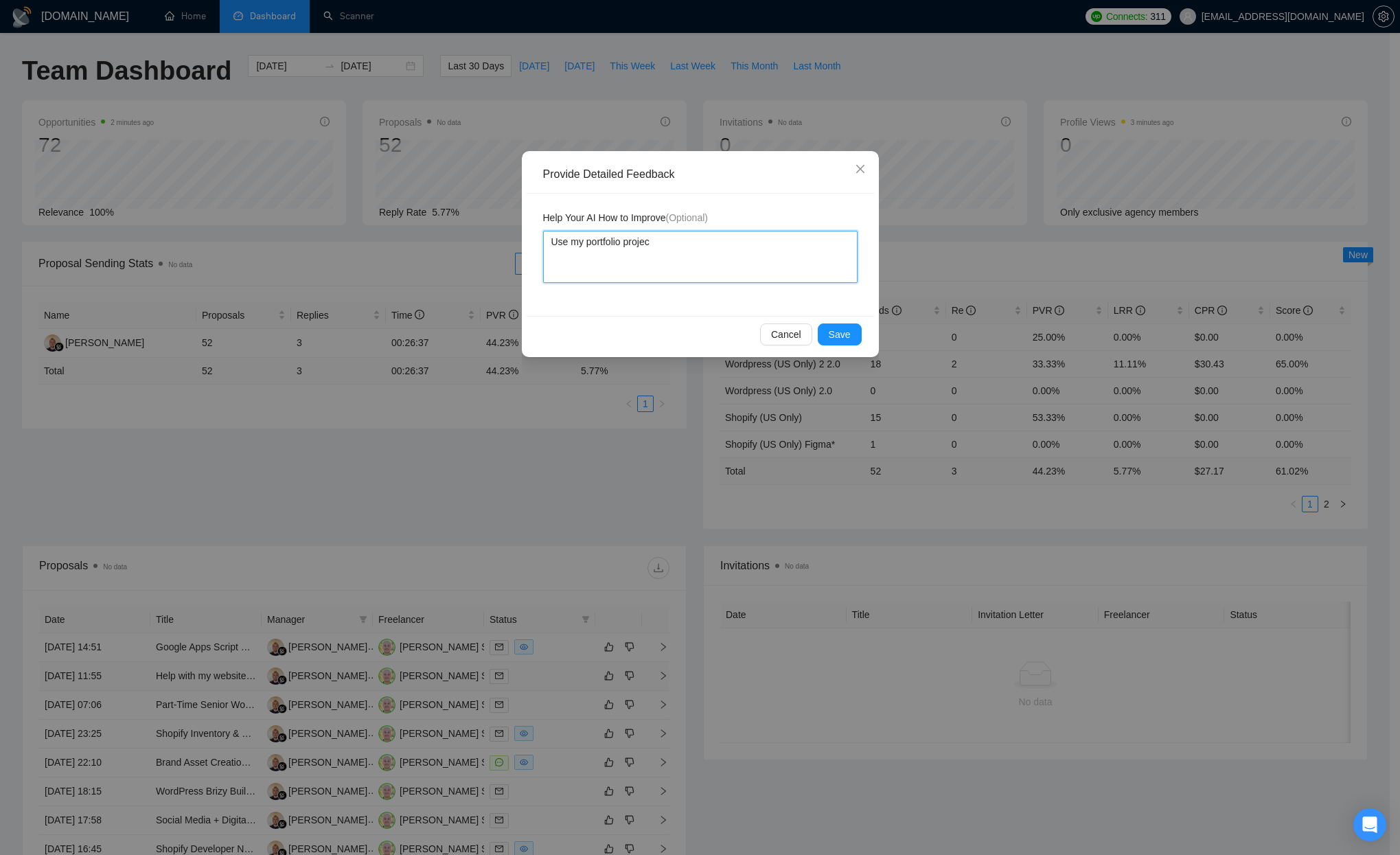
type textarea "Use my portfolio project"
type textarea "Use my portfolio projects"
type textarea "Use my portfolio projects O"
type textarea "Use my portfolio projects ON"
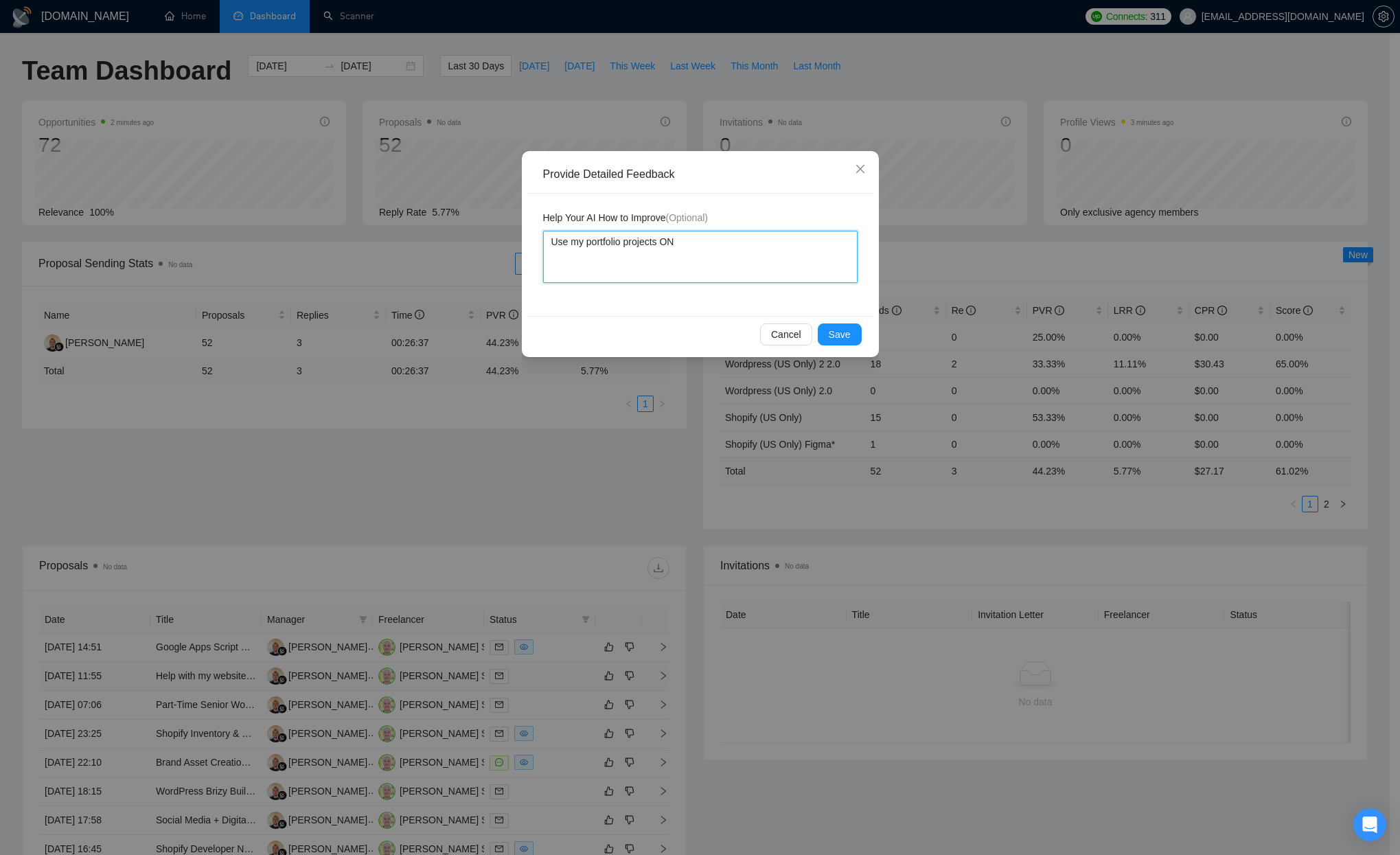
type textarea "Use my portfolio projects ONL"
type textarea "Use my portfolio projects ONLY"
click at [833, 324] on button "Save" at bounding box center [840, 334] width 44 height 22
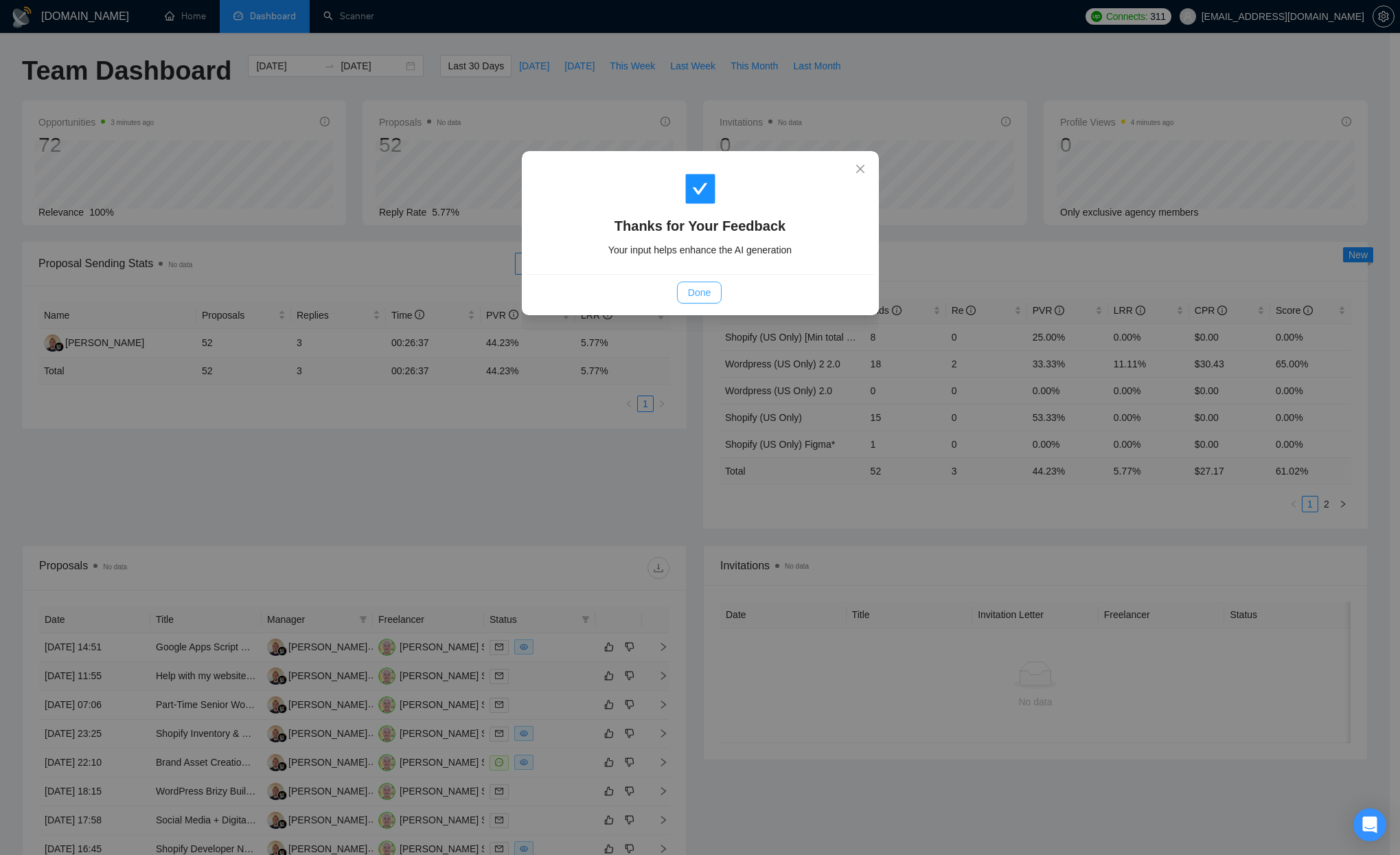
click at [710, 297] on span "Done" at bounding box center [699, 293] width 23 height 15
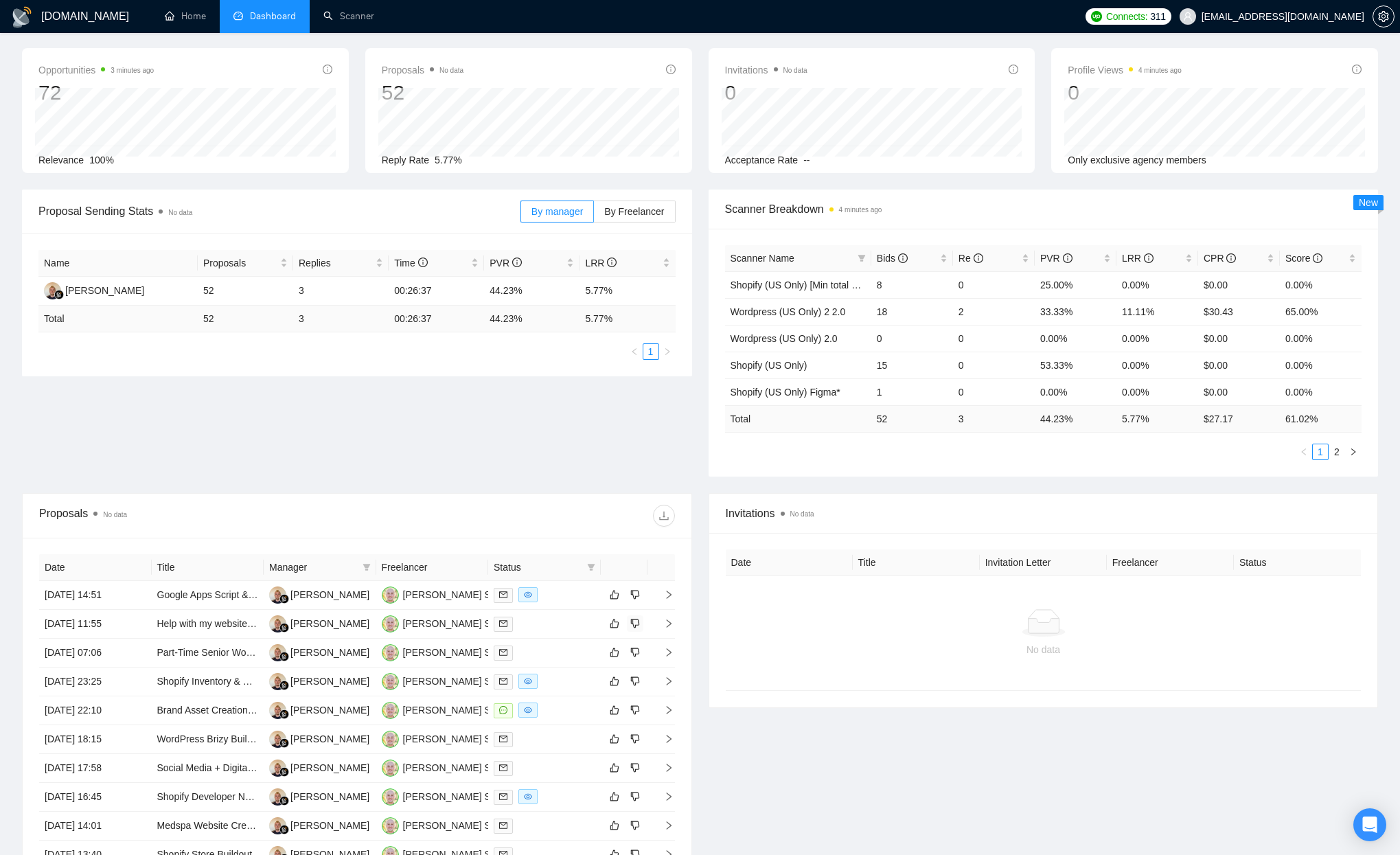
scroll to position [141, 0]
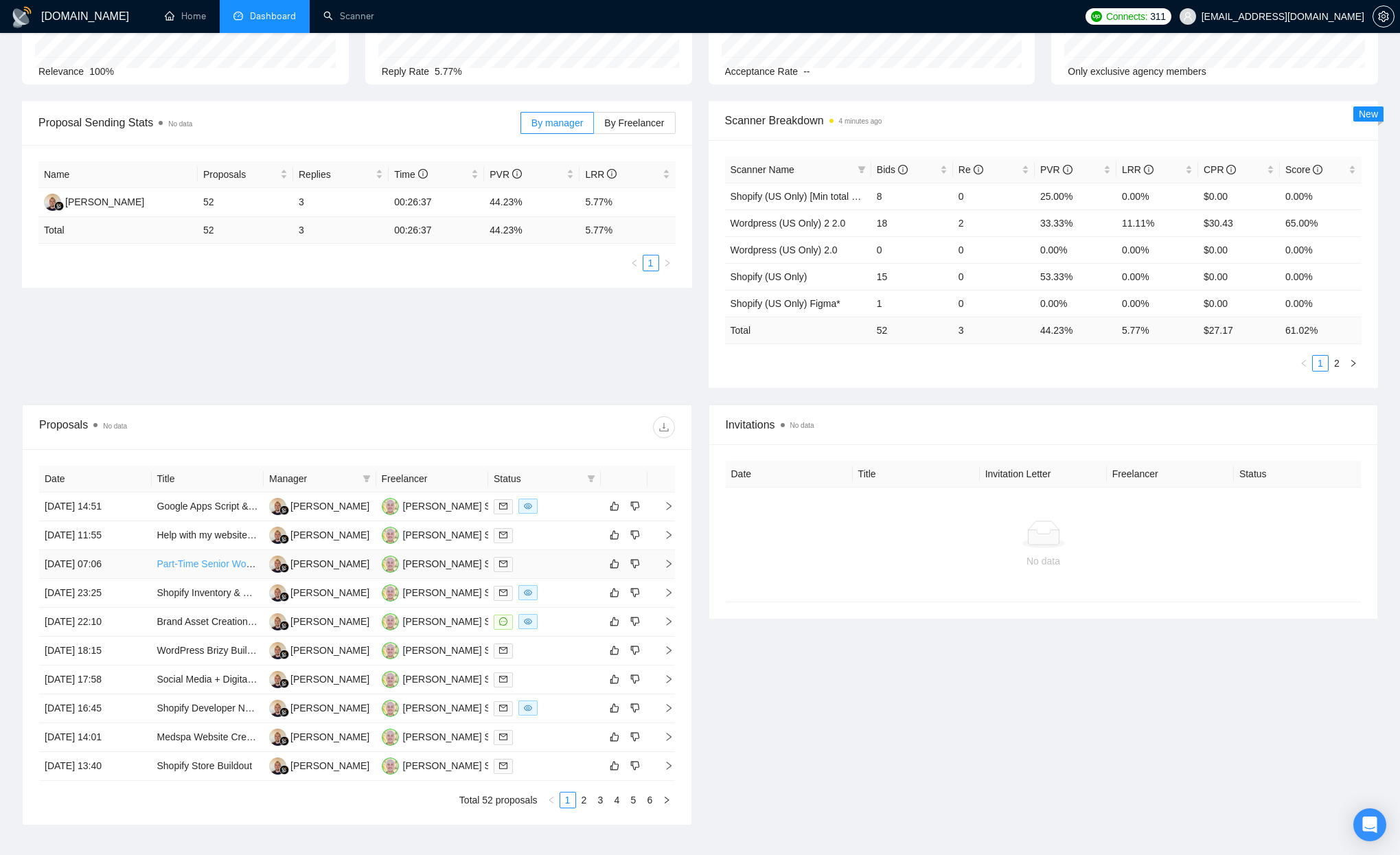
click at [192, 565] on link "Part-Time Senior WordPress Developer (U.S. Only)" at bounding box center [267, 564] width 219 height 11
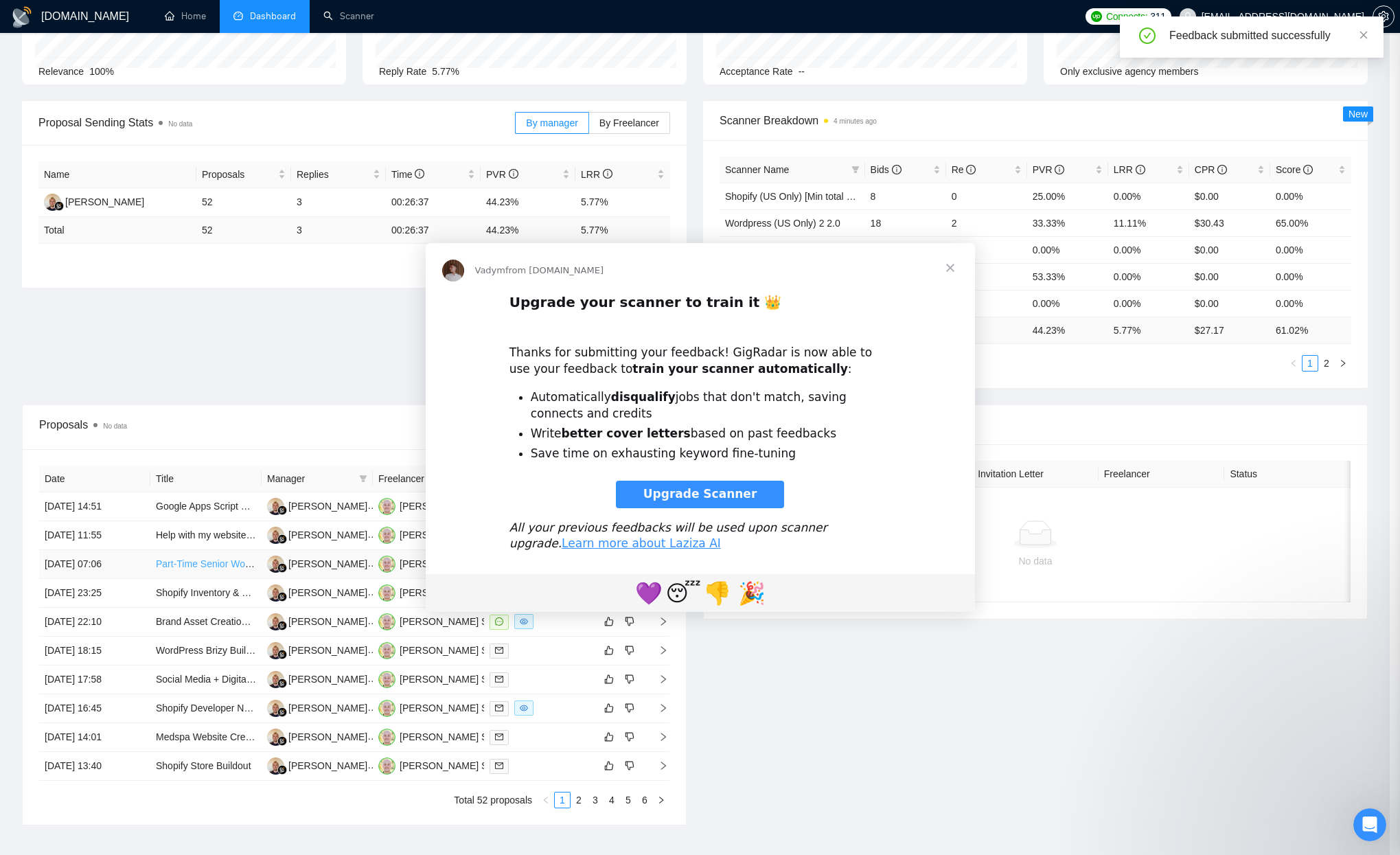
scroll to position [0, 0]
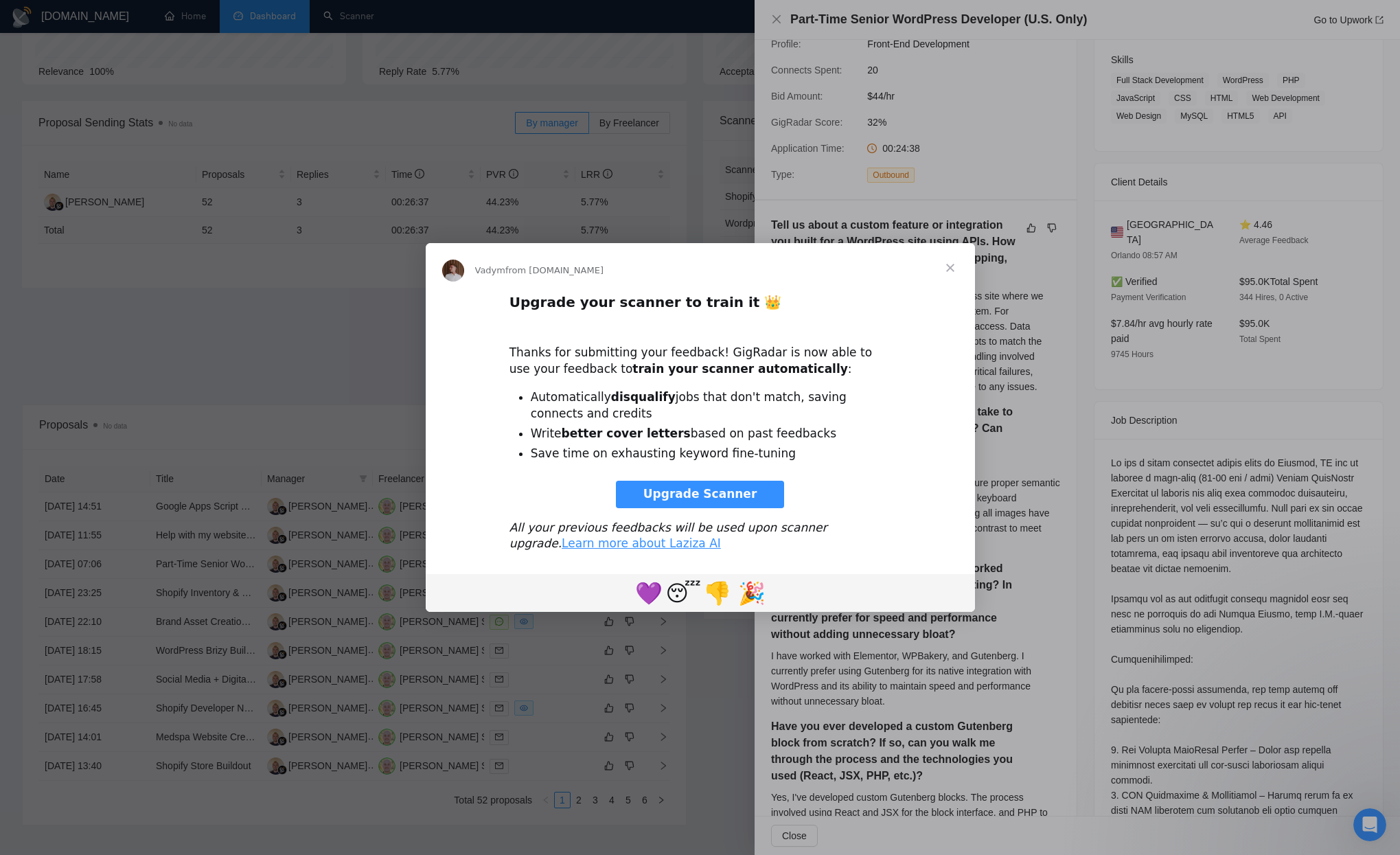
click at [952, 267] on span "Close" at bounding box center [950, 267] width 49 height 49
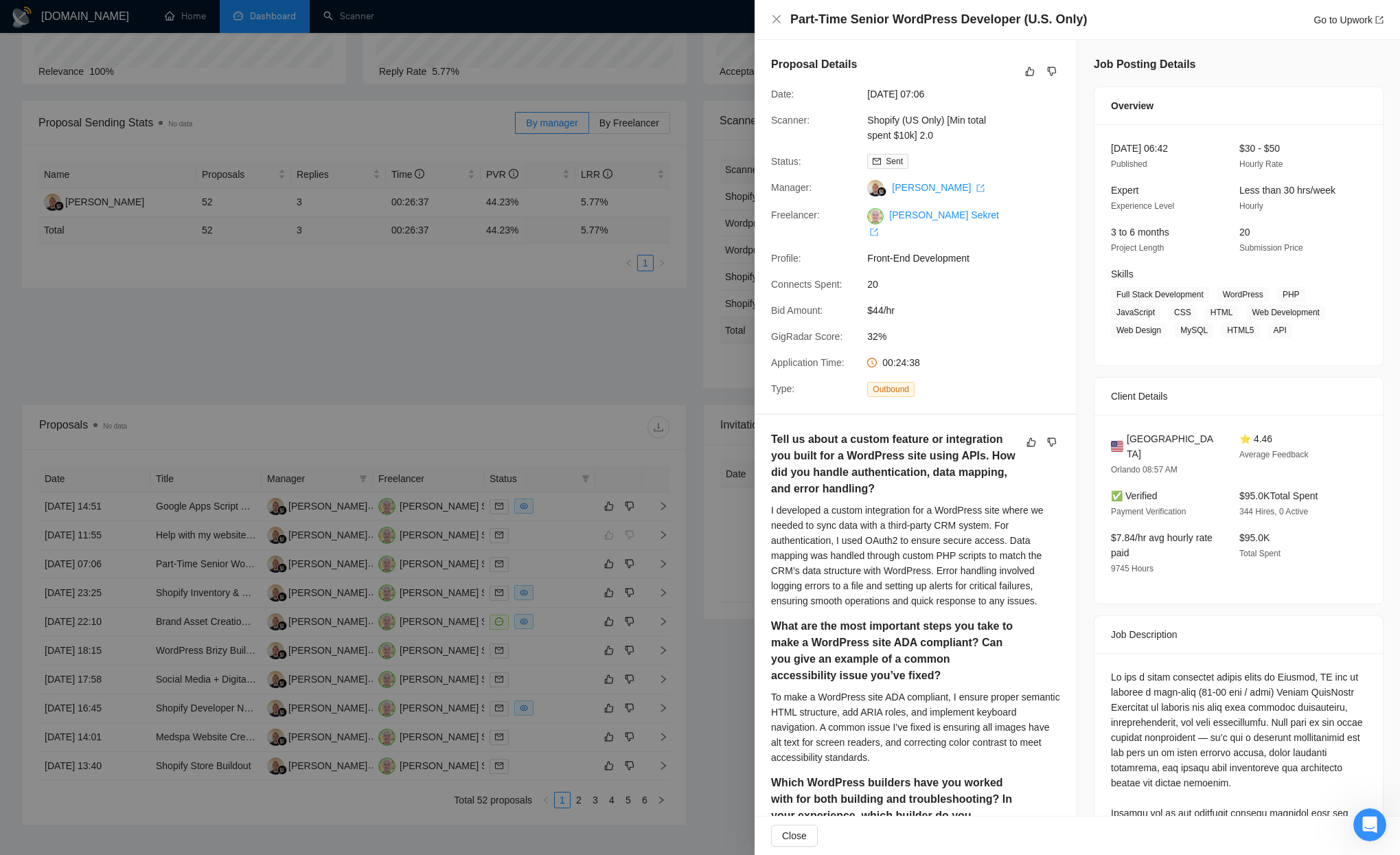
click at [729, 282] on div at bounding box center [700, 428] width 1400 height 855
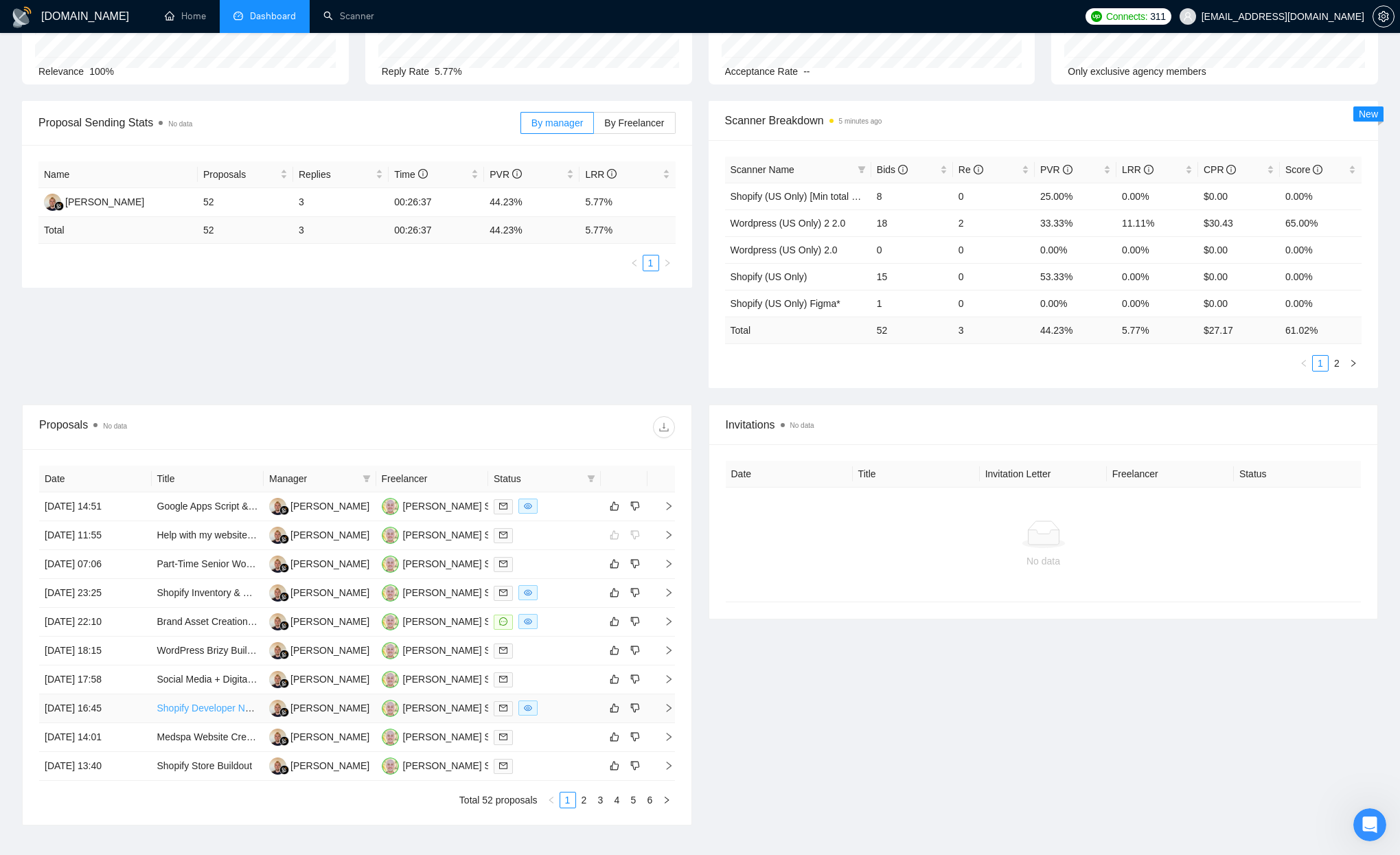
click at [179, 711] on link "Shopify Developer Needed for Ongoing Small Projects" at bounding box center [273, 708] width 232 height 11
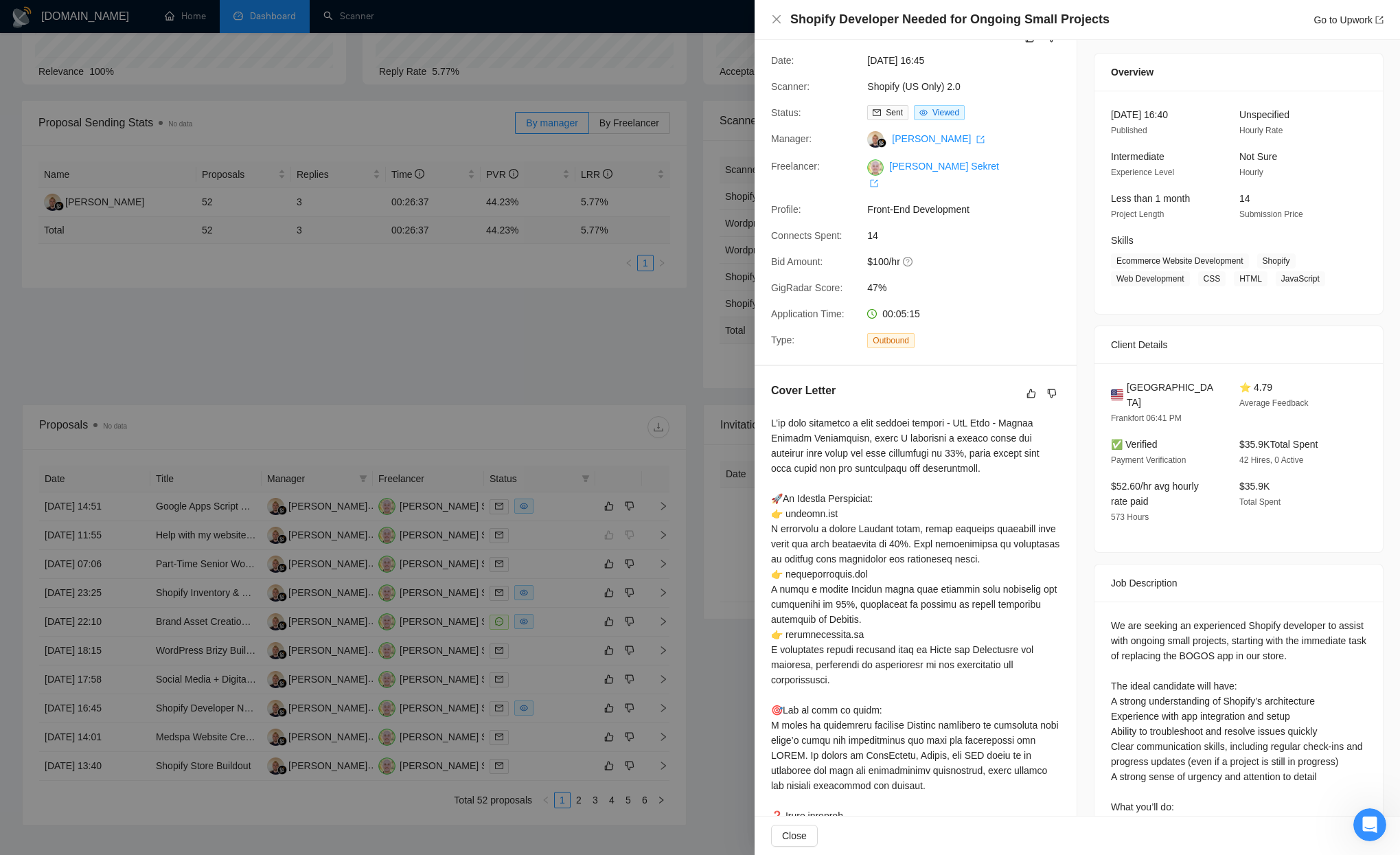
scroll to position [169, 0]
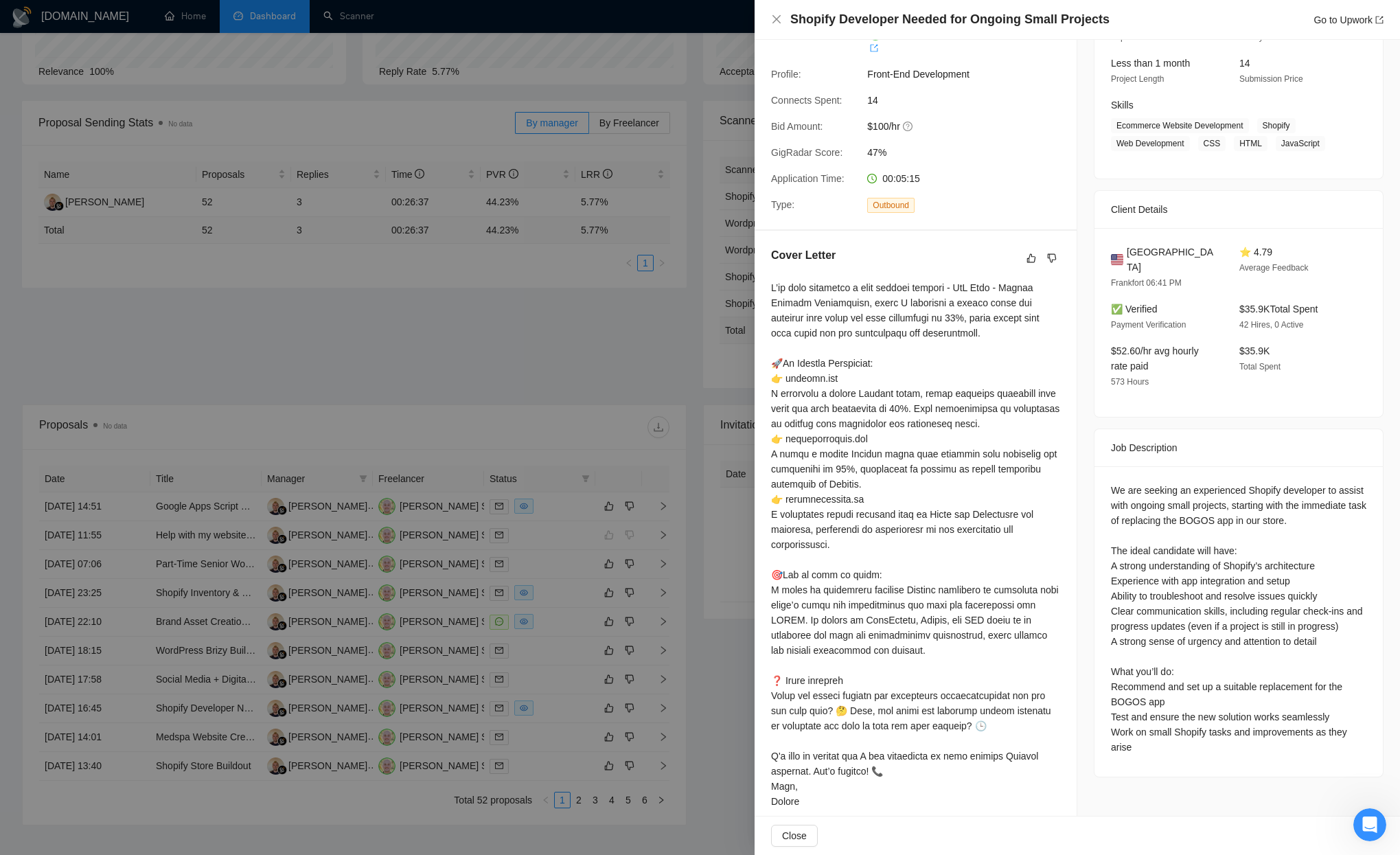
drag, startPoint x: 399, startPoint y: 225, endPoint x: 508, endPoint y: 263, distance: 115.4
click at [394, 224] on div at bounding box center [700, 428] width 1400 height 855
